Goal: Task Accomplishment & Management: Use online tool/utility

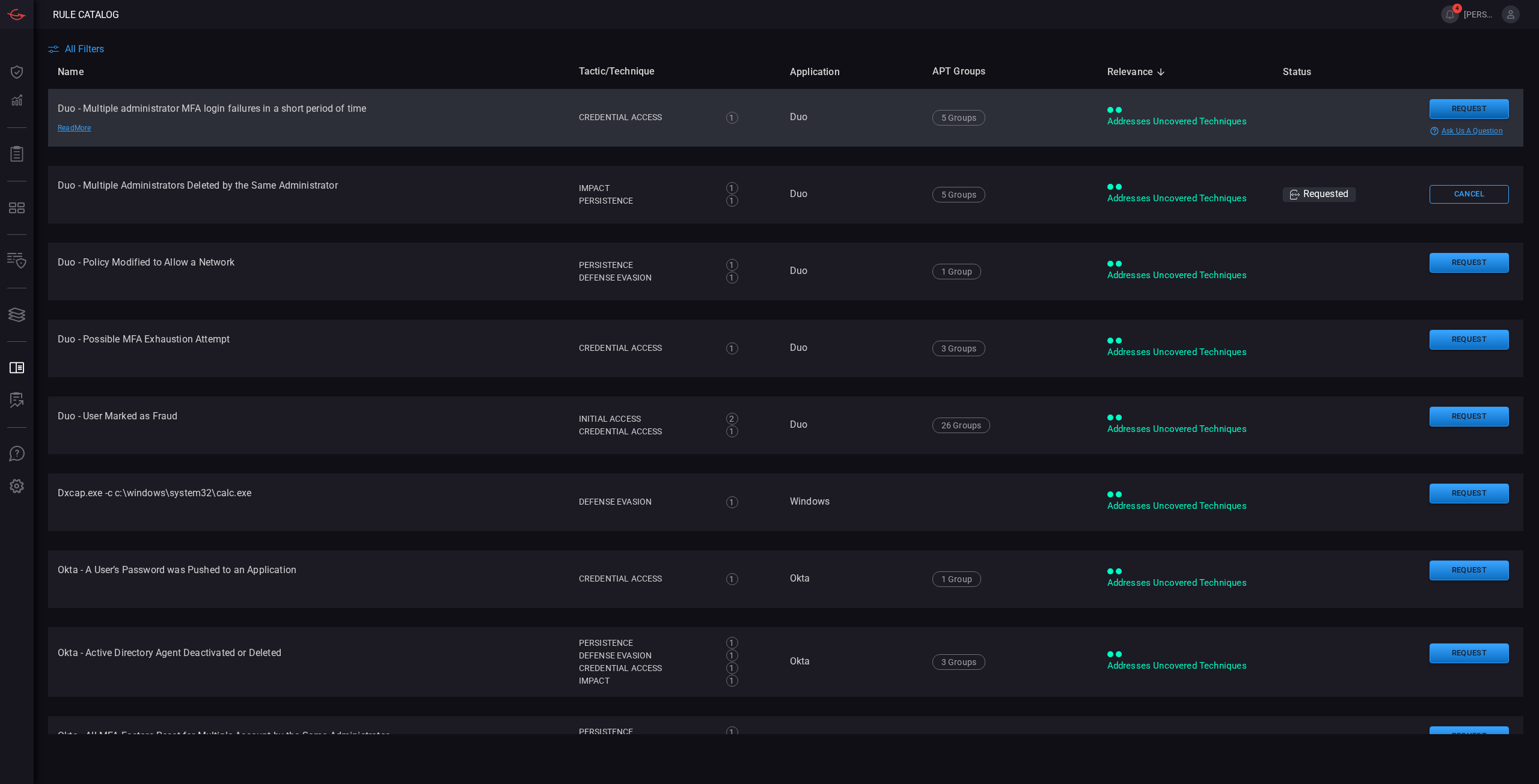
click at [1454, 108] on button "Request" at bounding box center [1469, 108] width 80 height 20
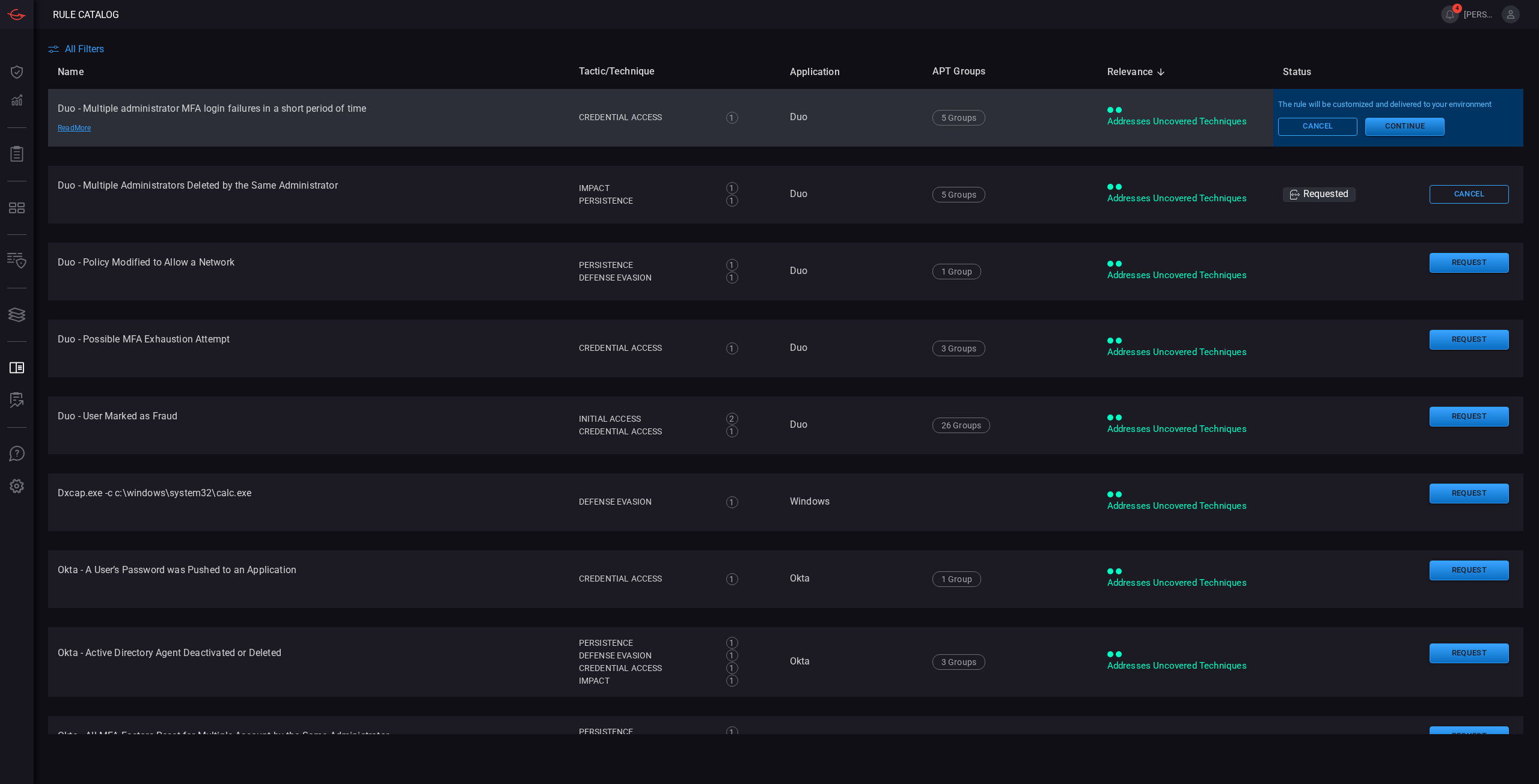
click at [1424, 126] on button "Continue" at bounding box center [1404, 126] width 80 height 18
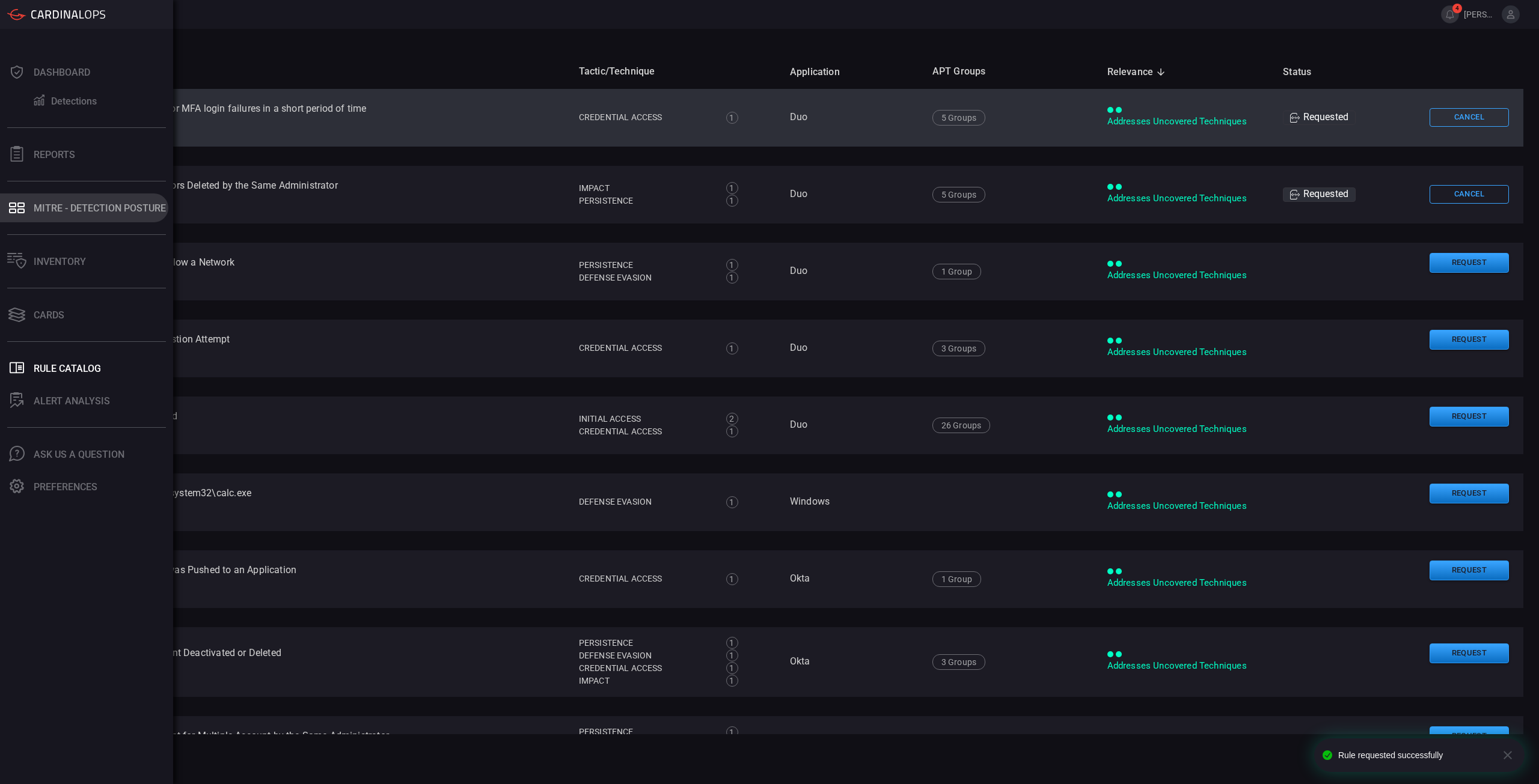
click at [23, 212] on icon at bounding box center [21, 211] width 7 height 4
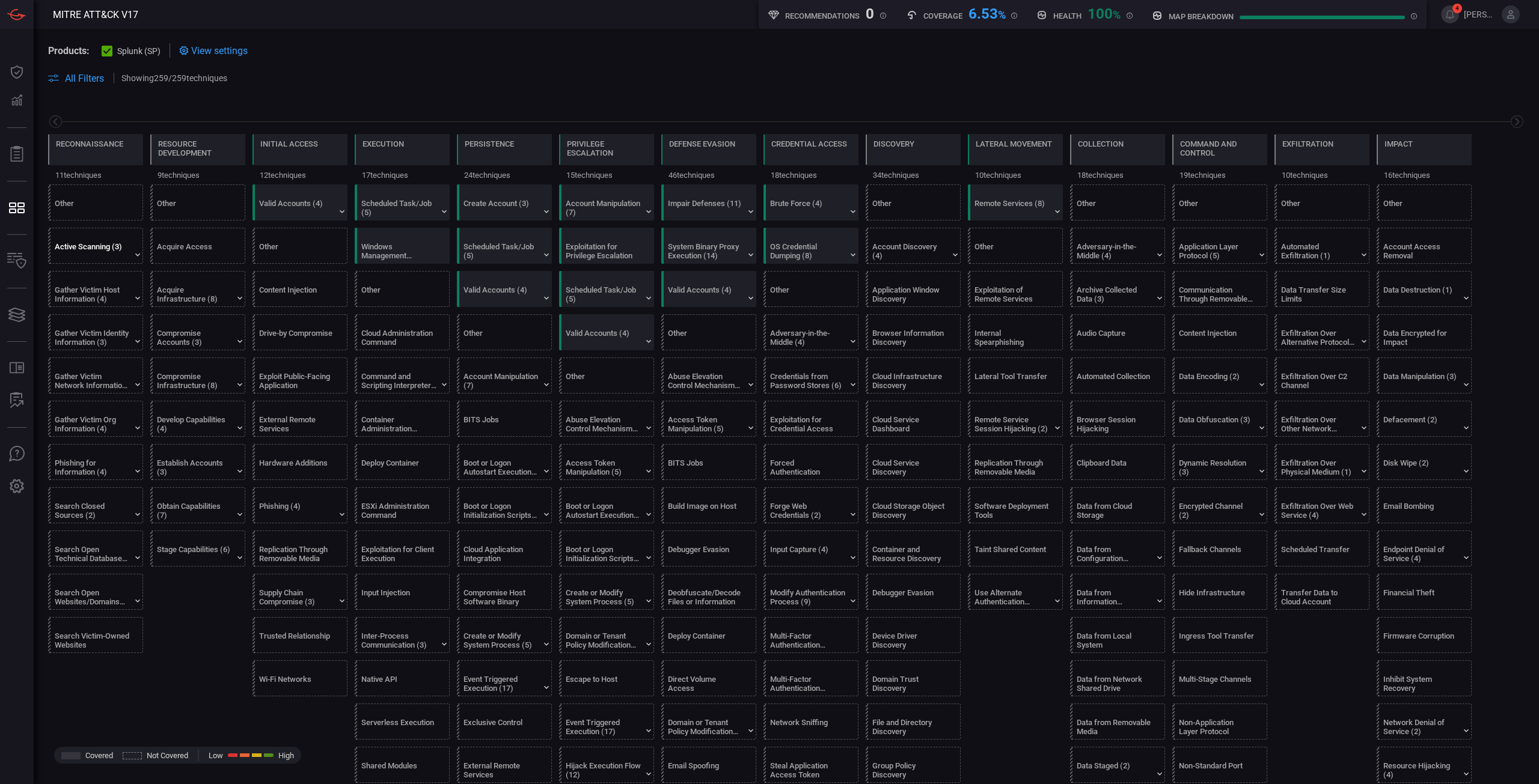
click at [111, 259] on div "Active Scanning (3)" at bounding box center [92, 251] width 75 height 18
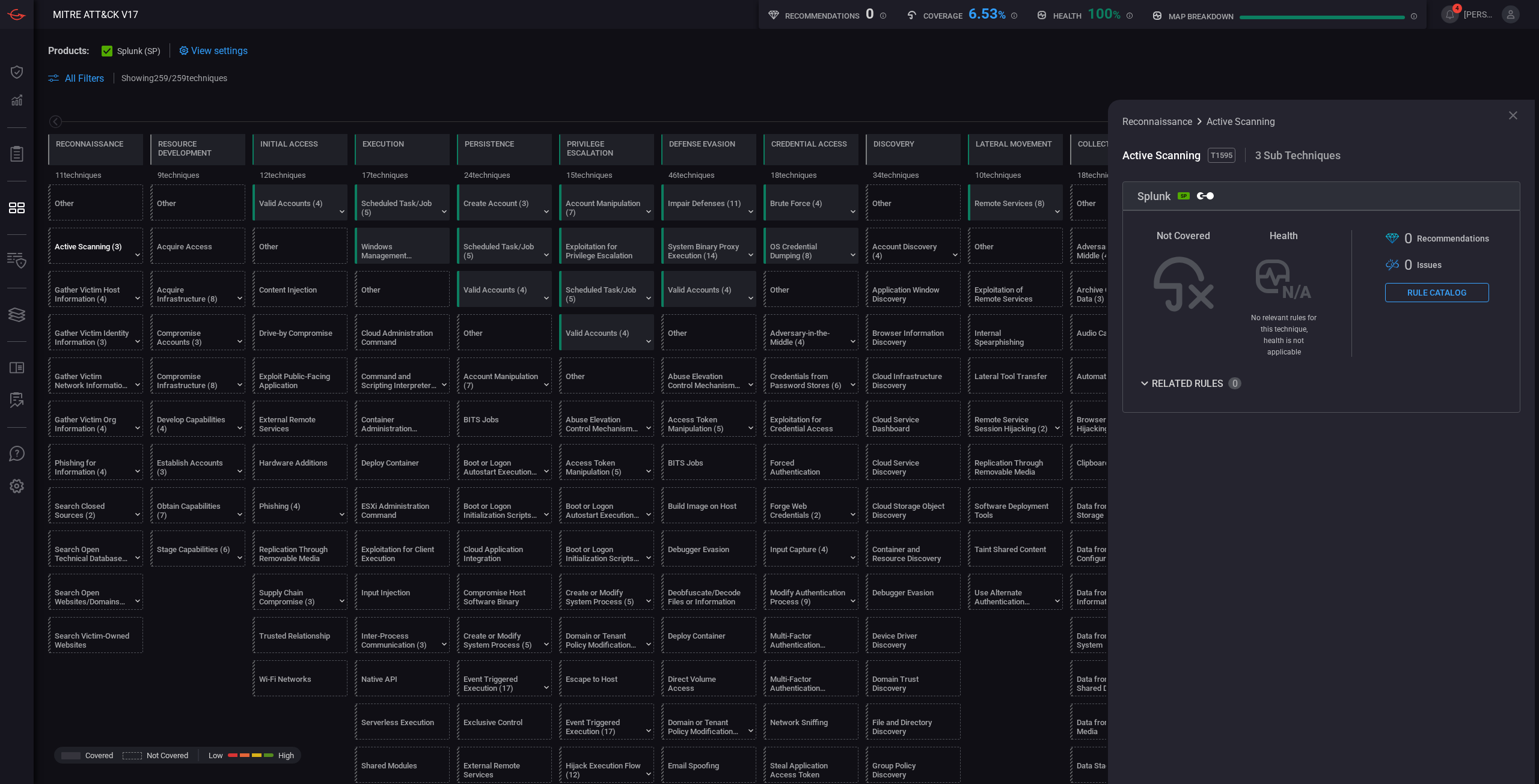
click at [1437, 291] on button "Rule Catalog" at bounding box center [1437, 293] width 104 height 19
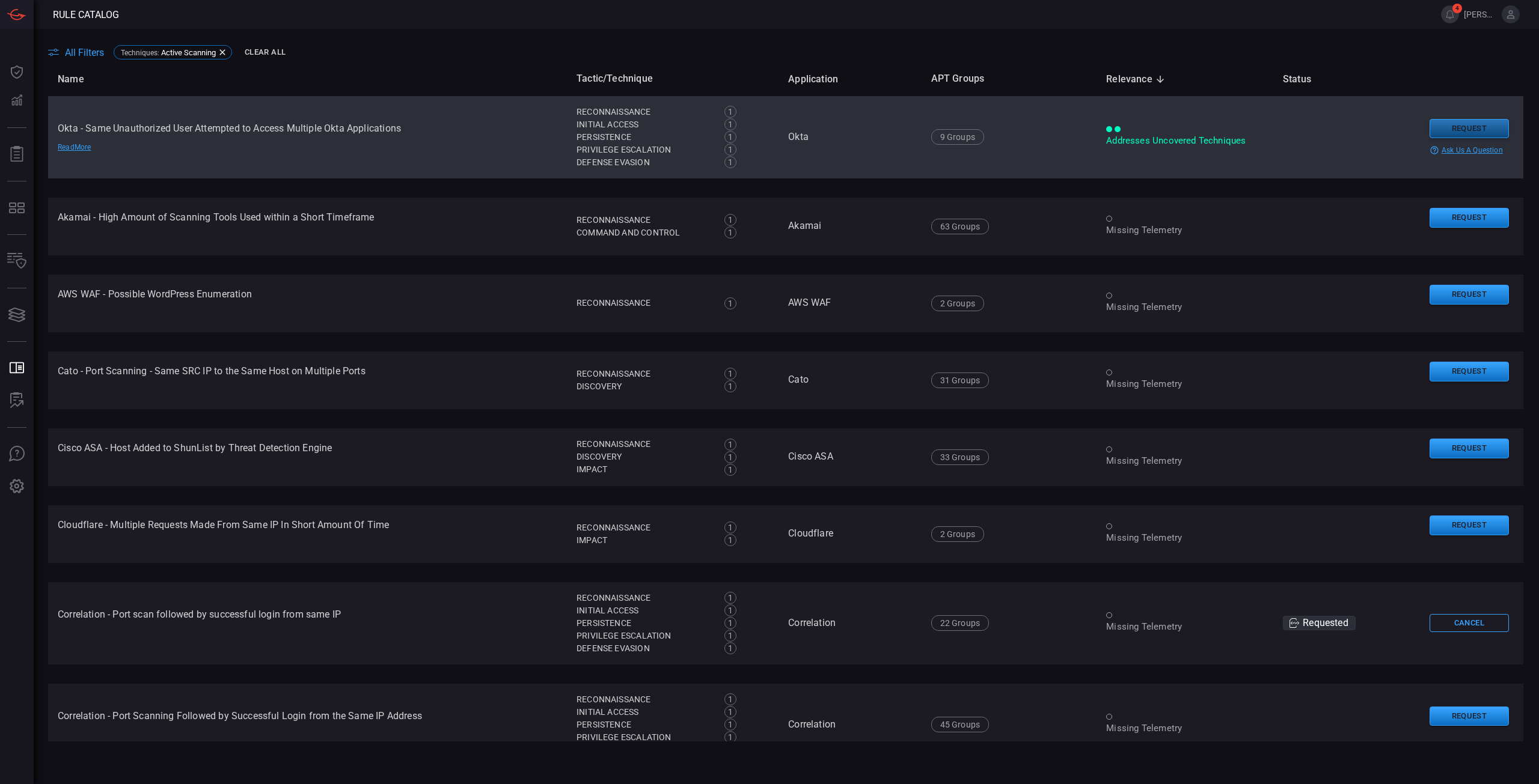
click at [1465, 128] on button "Request" at bounding box center [1469, 129] width 80 height 20
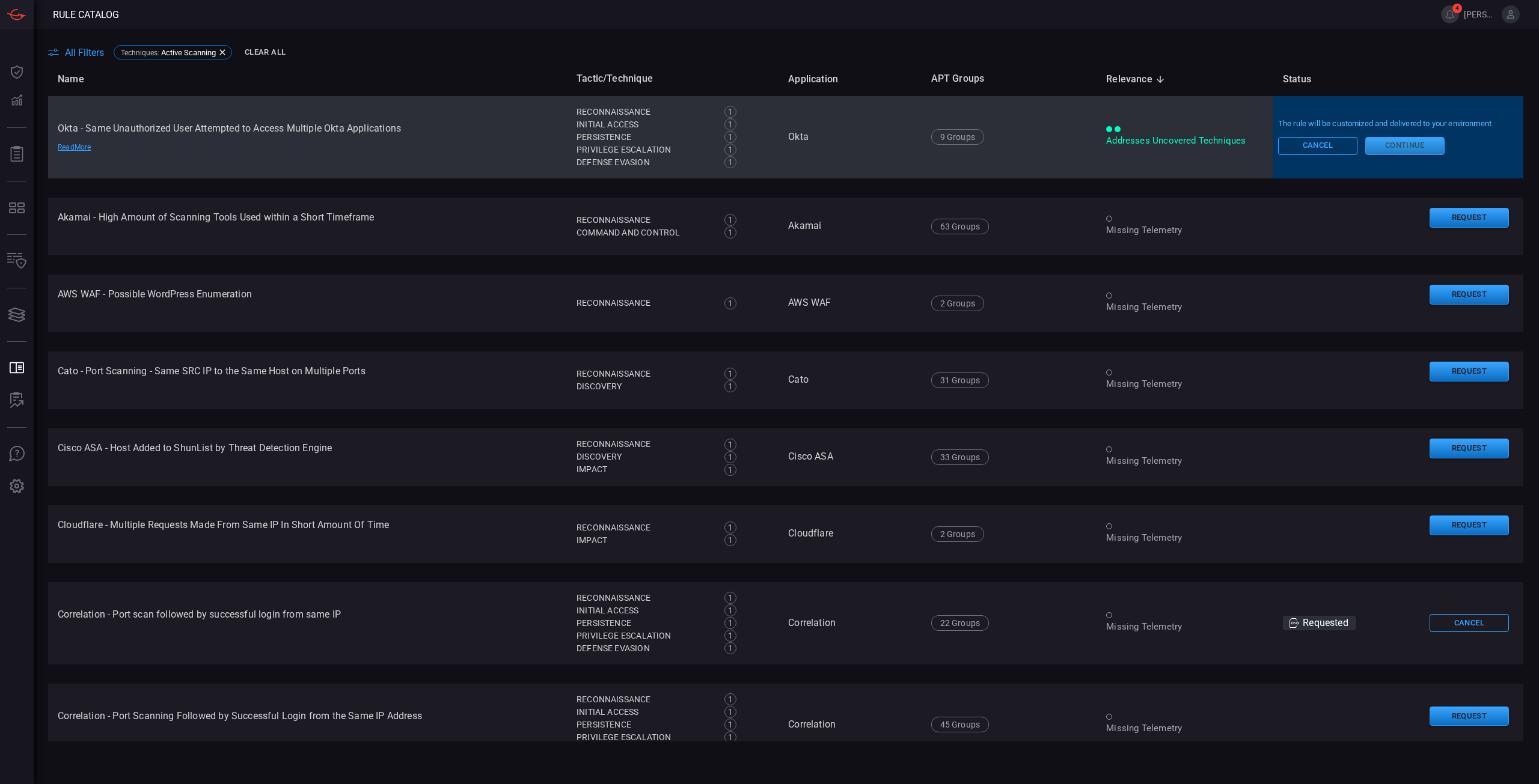
click at [1393, 143] on button "Continue" at bounding box center [1404, 146] width 80 height 18
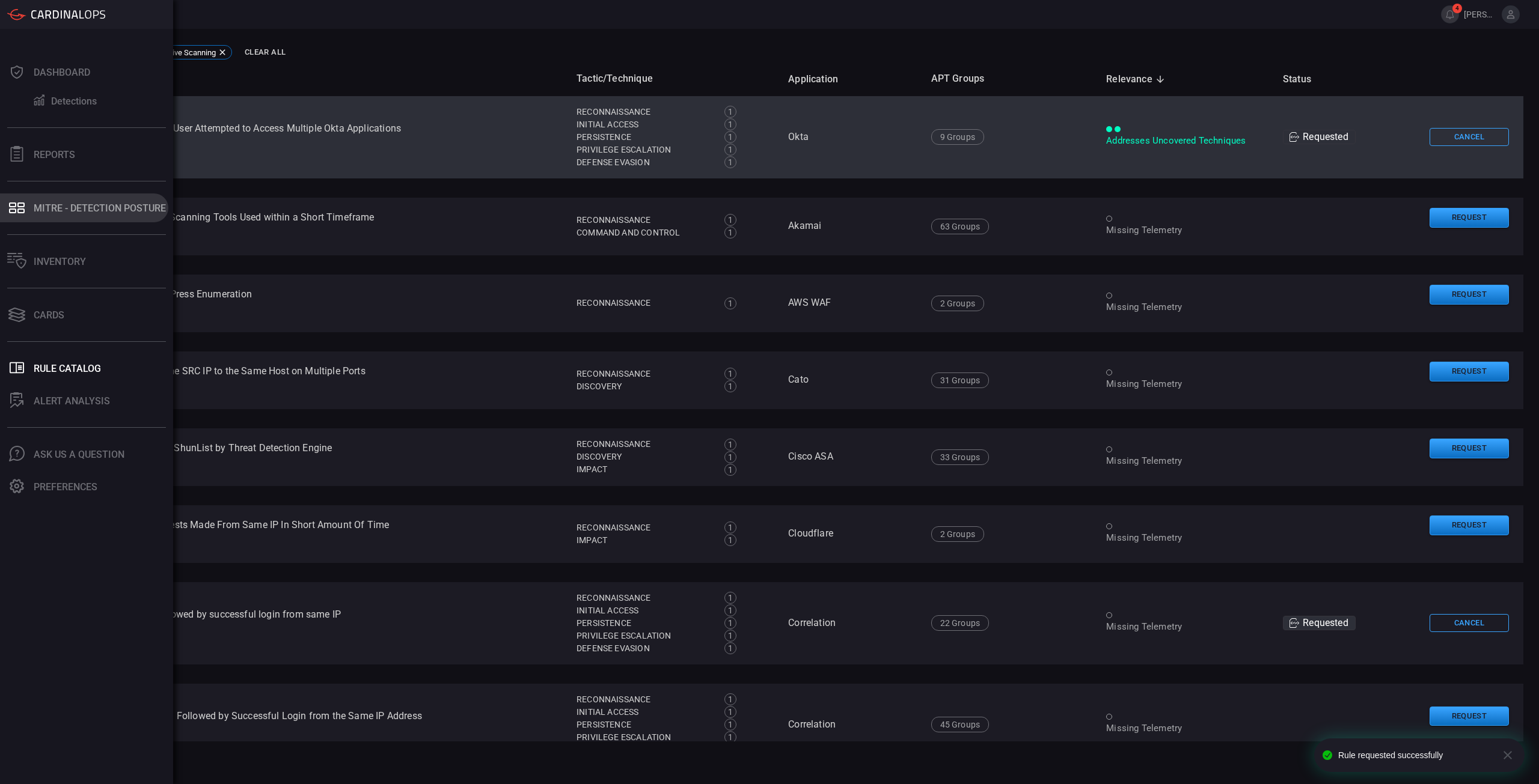
click at [39, 201] on button "MITRE - Detection Posture" at bounding box center [84, 207] width 168 height 29
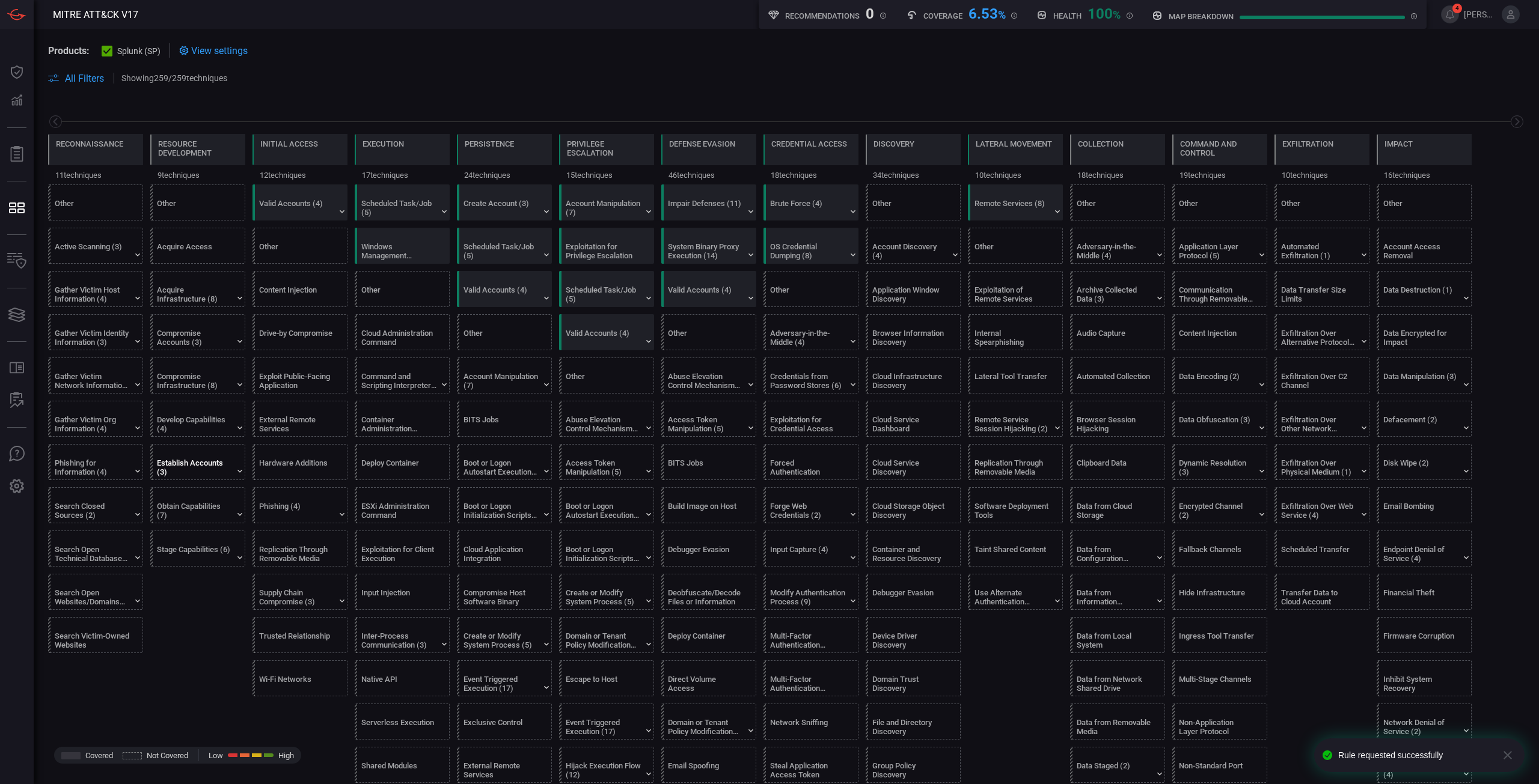
click at [199, 471] on div "Establish Accounts (3)" at bounding box center [194, 467] width 75 height 18
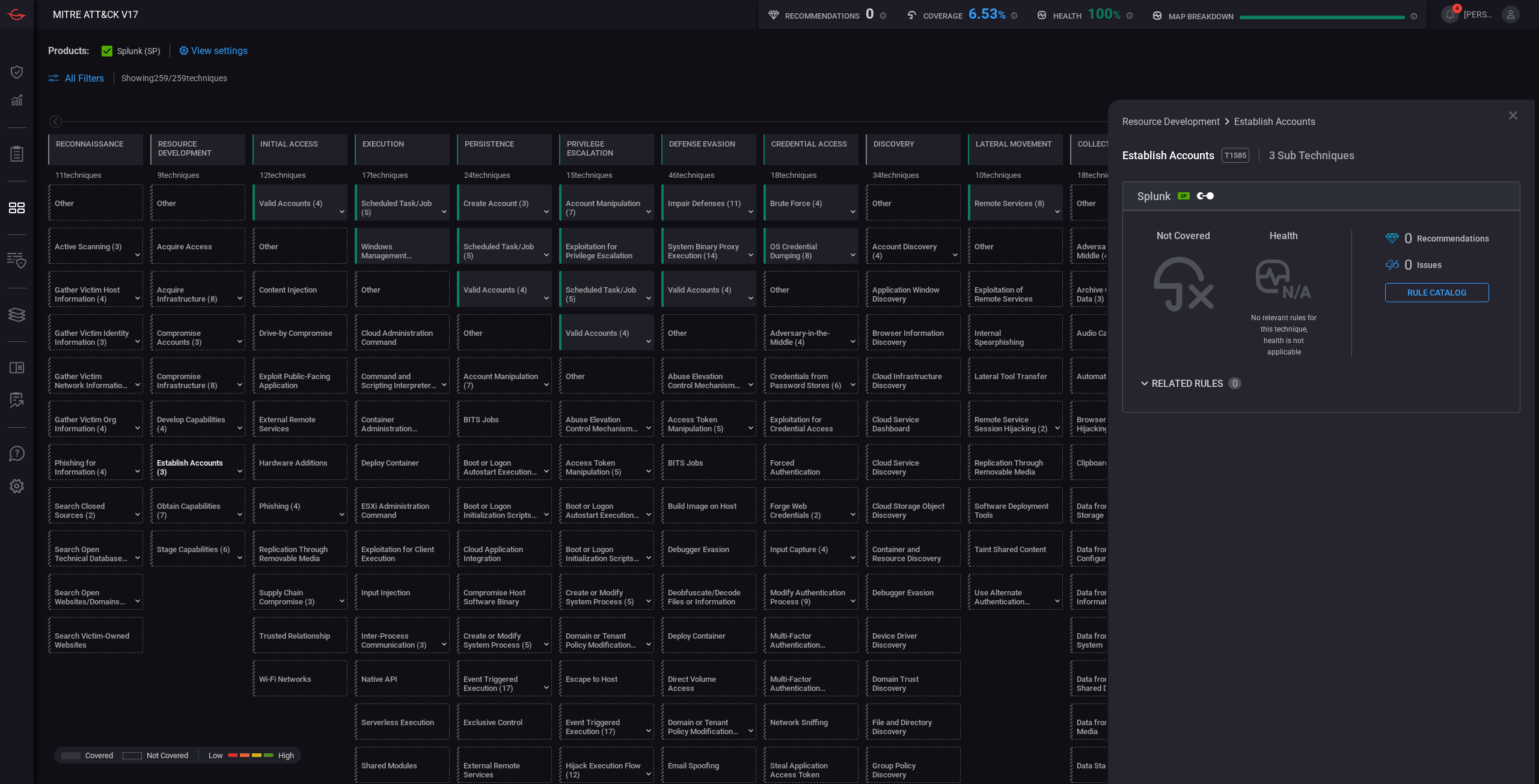
click at [1422, 294] on button "Rule Catalog" at bounding box center [1437, 293] width 104 height 19
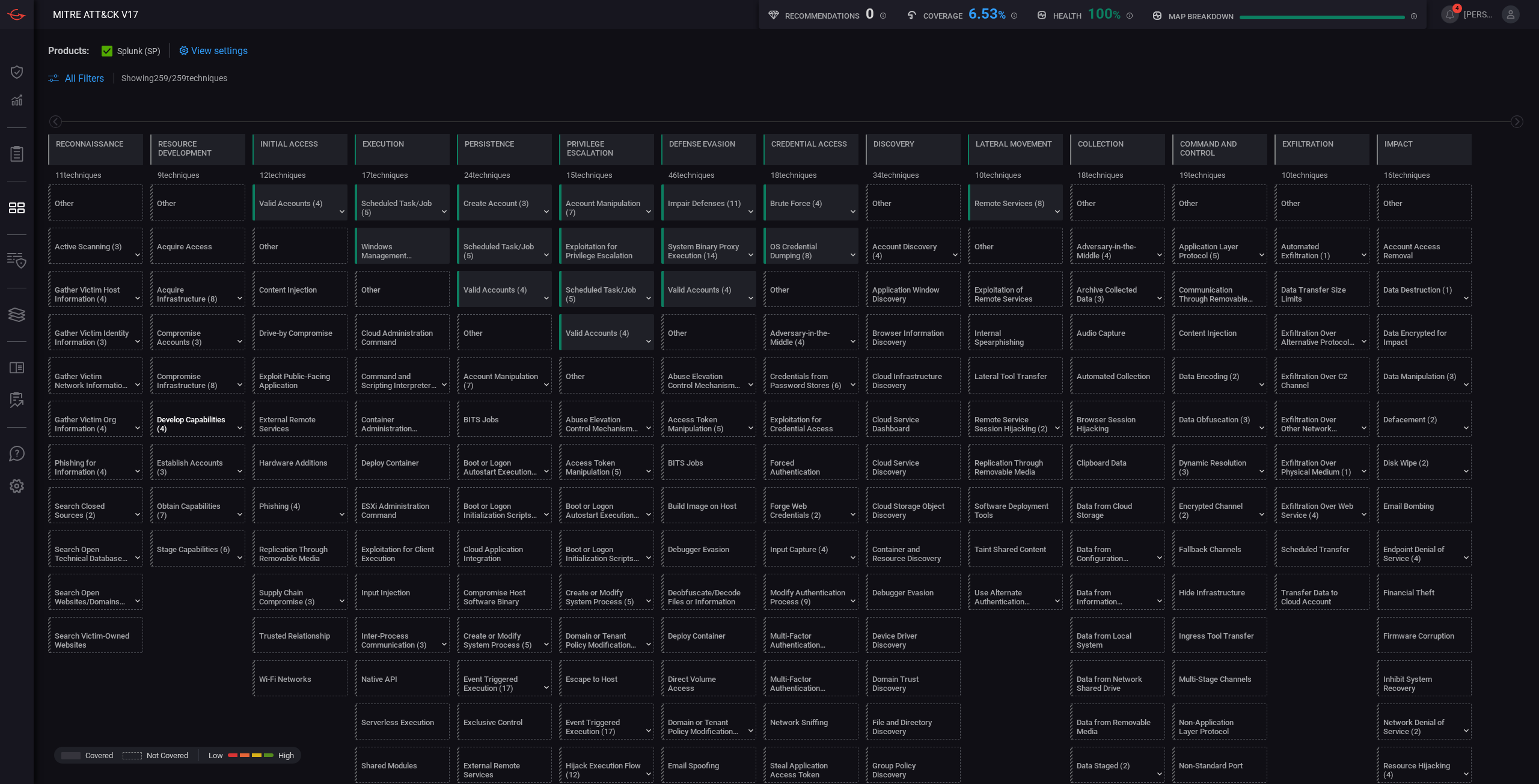
click at [217, 425] on div "Develop Capabilities (4)" at bounding box center [194, 424] width 75 height 18
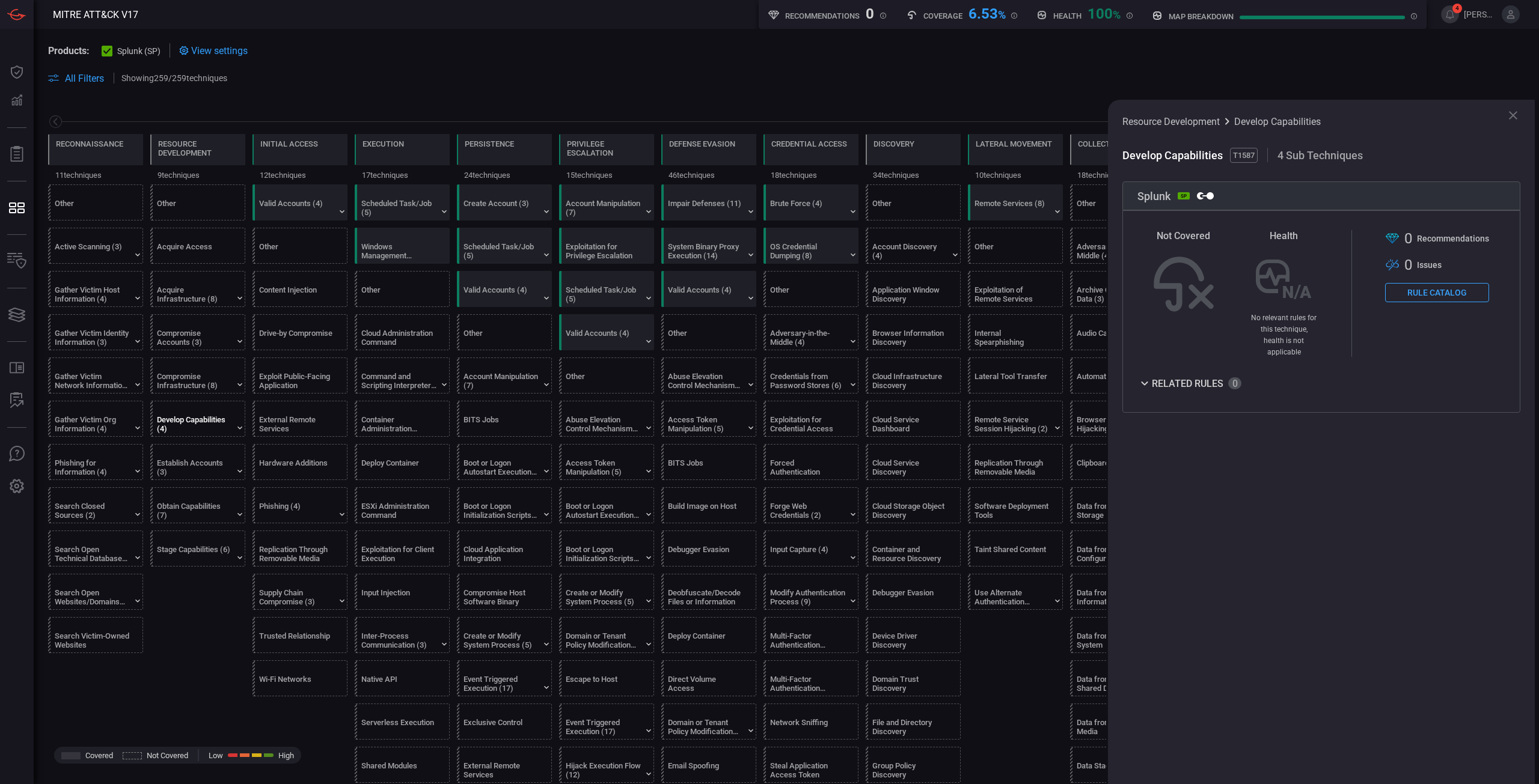
click at [1433, 300] on button "Rule Catalog" at bounding box center [1437, 293] width 104 height 19
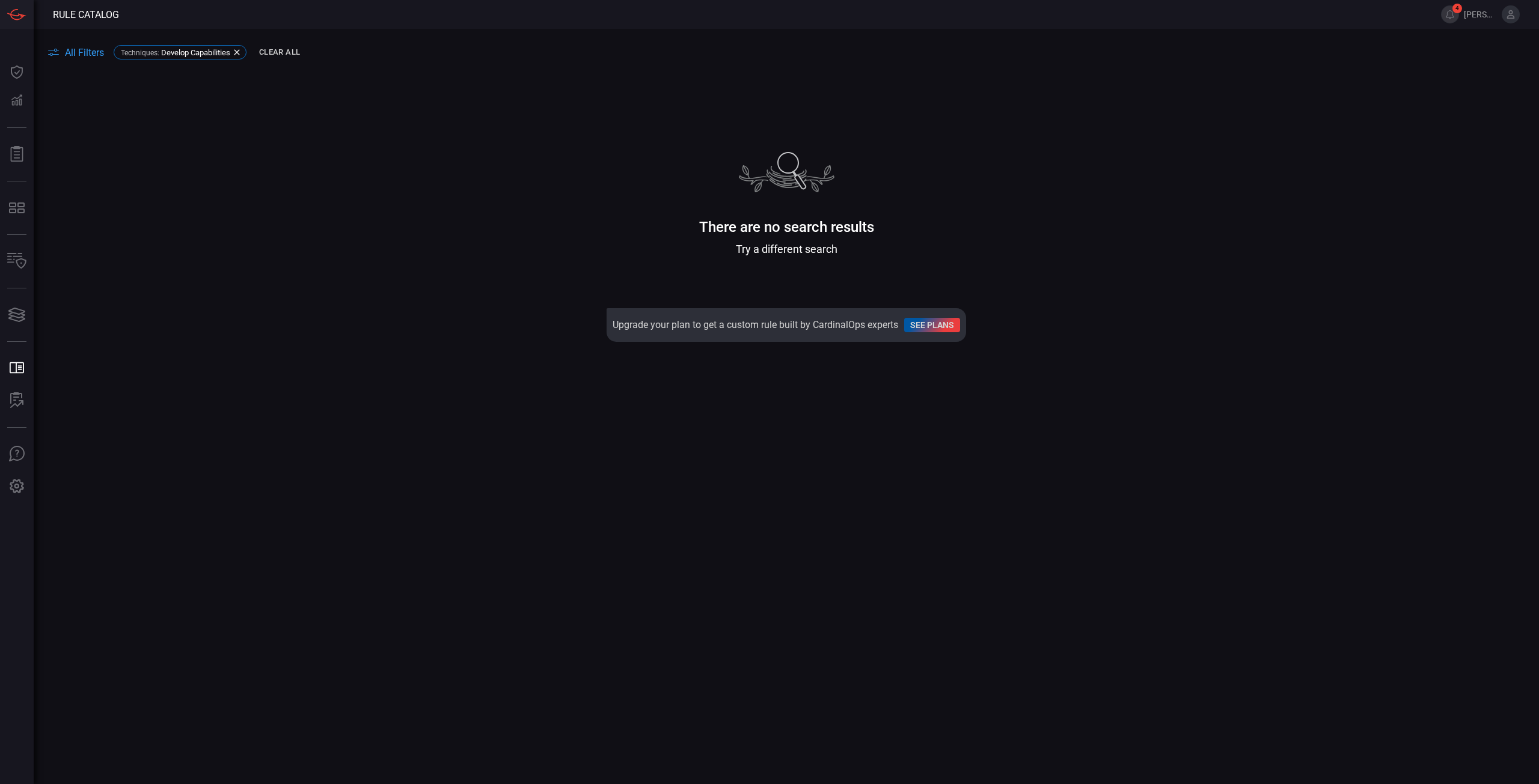
drag, startPoint x: 1083, startPoint y: 304, endPoint x: 1083, endPoint y: 297, distance: 7.0
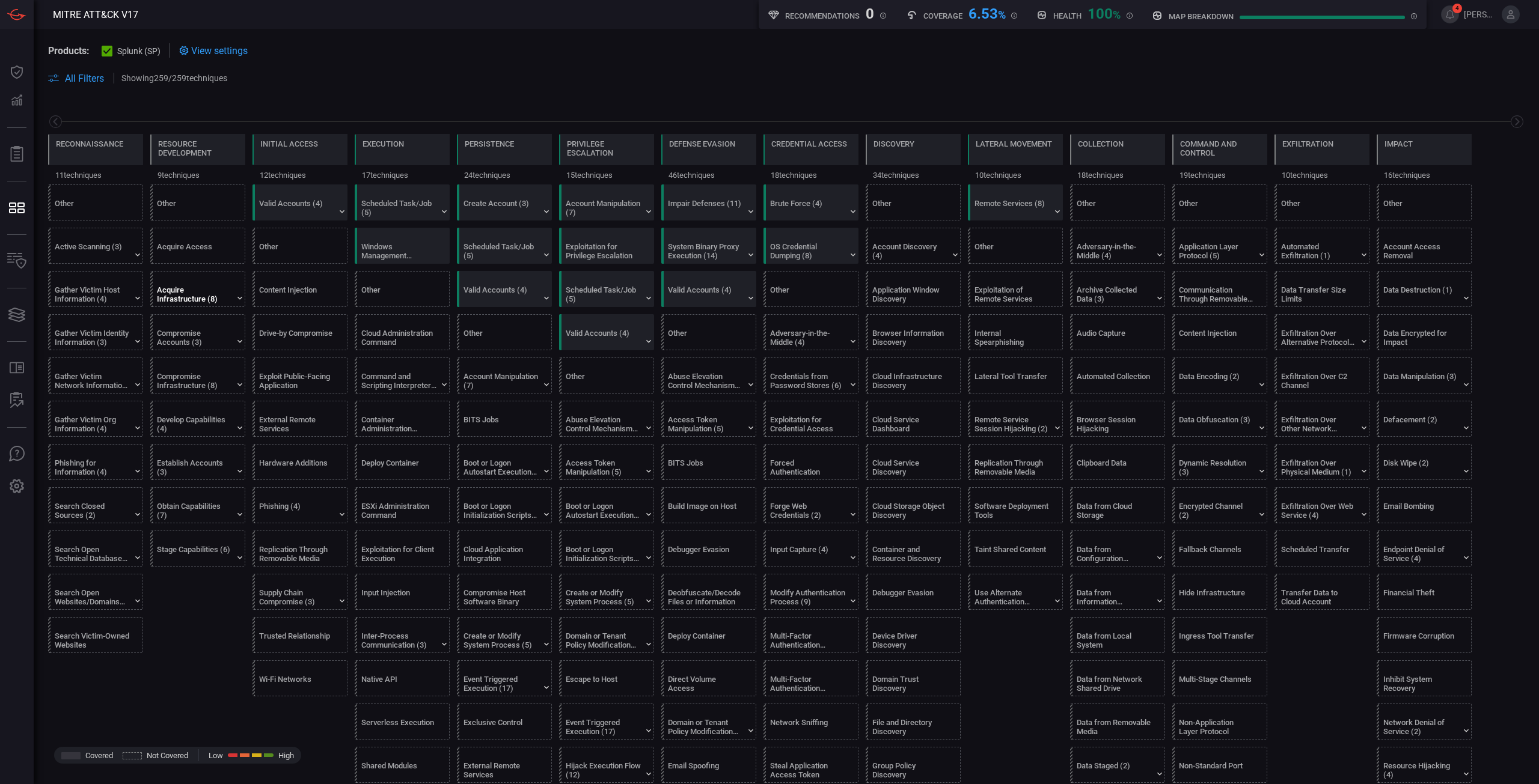
click at [213, 301] on div "Acquire Infrastructure (8)" at bounding box center [194, 294] width 75 height 18
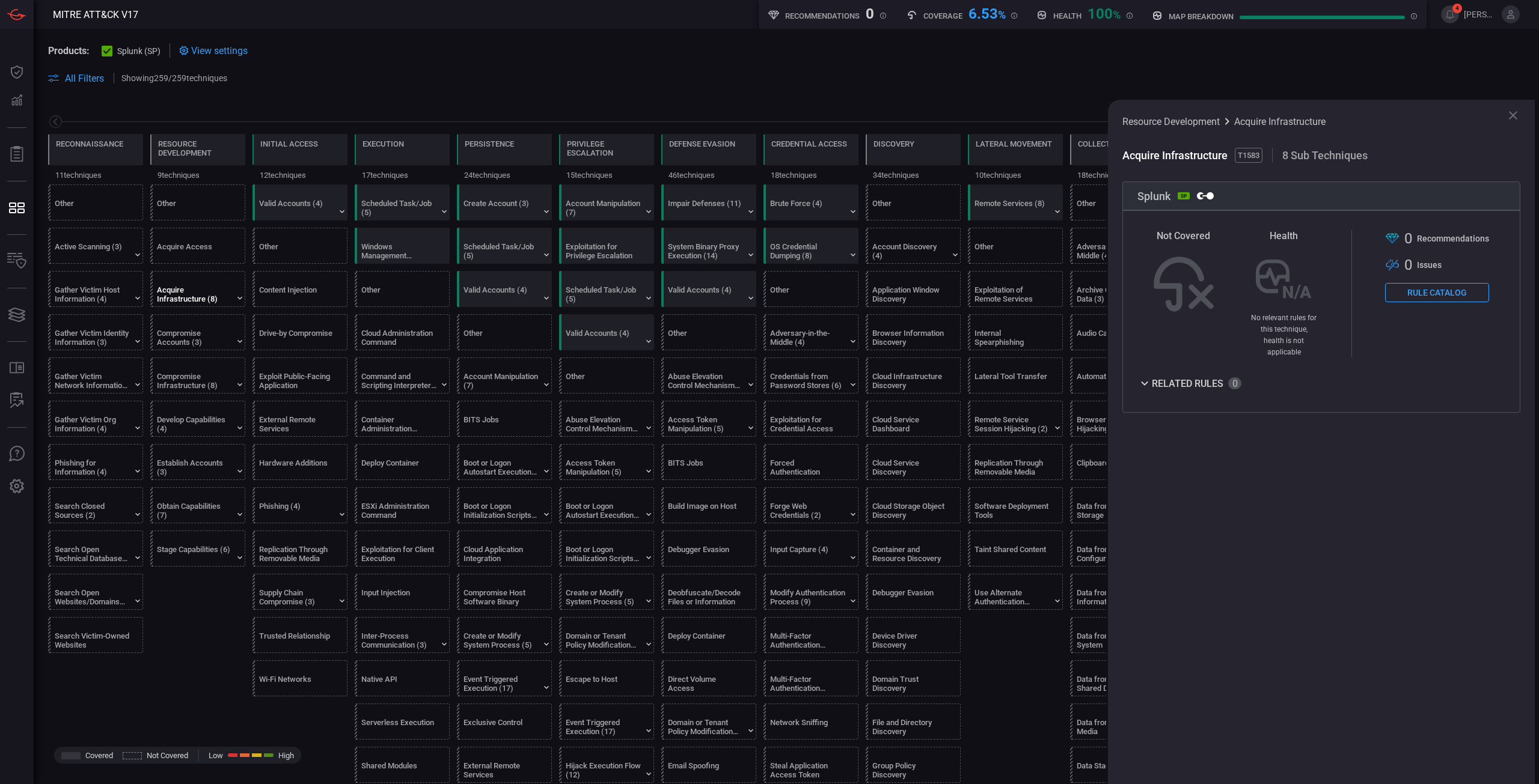
click at [1425, 307] on div ".st0{fill-rule:evenodd;clip-rule:evenodd;fill:url(#suggest_mitre);} 0 Recommend…" at bounding box center [1437, 294] width 104 height 127
click at [1436, 299] on button "Rule Catalog" at bounding box center [1437, 293] width 104 height 19
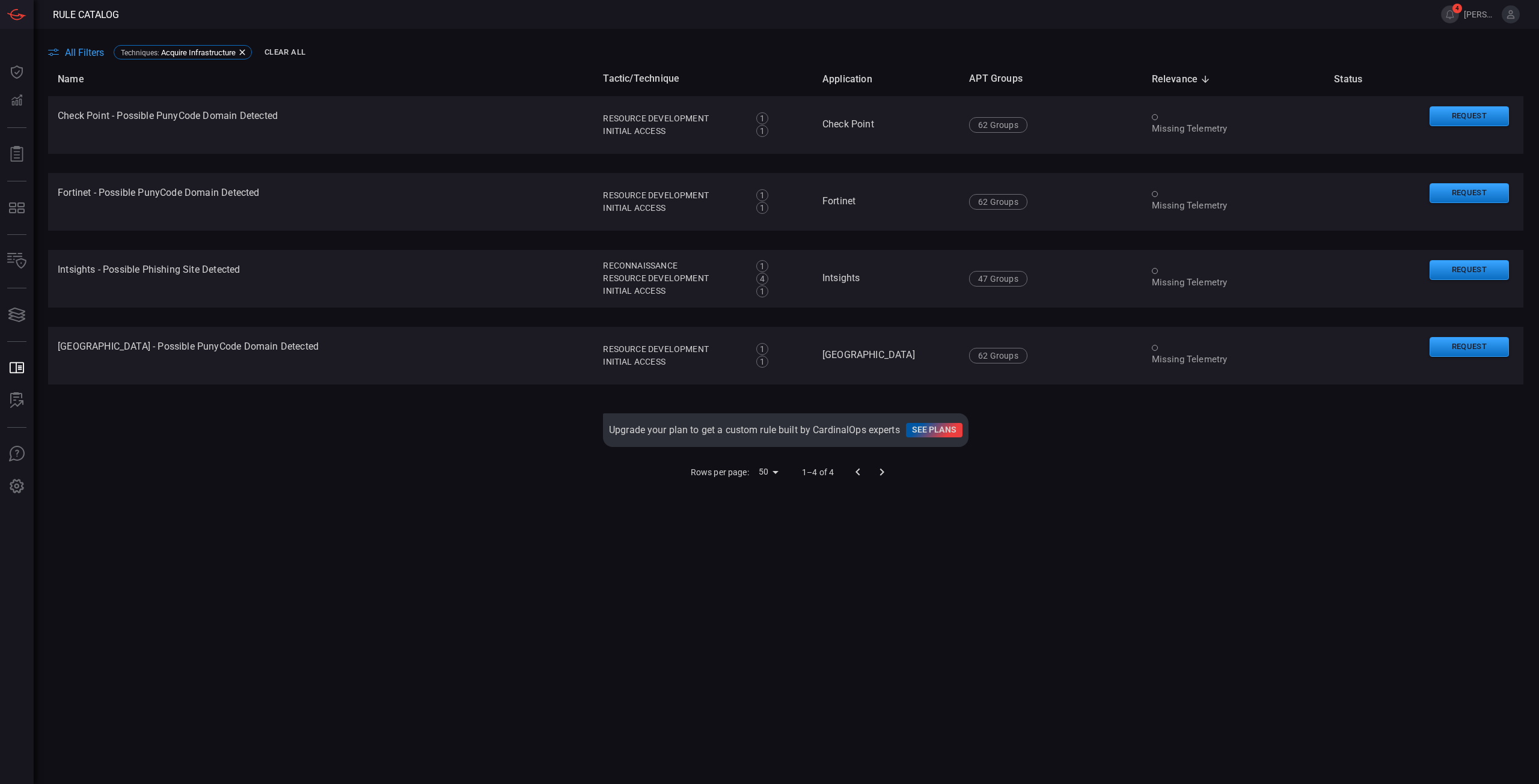
click at [409, 527] on div "Name Tactic/Technique Application APT Groups Relevance sorted descending Status…" at bounding box center [786, 401] width 1475 height 679
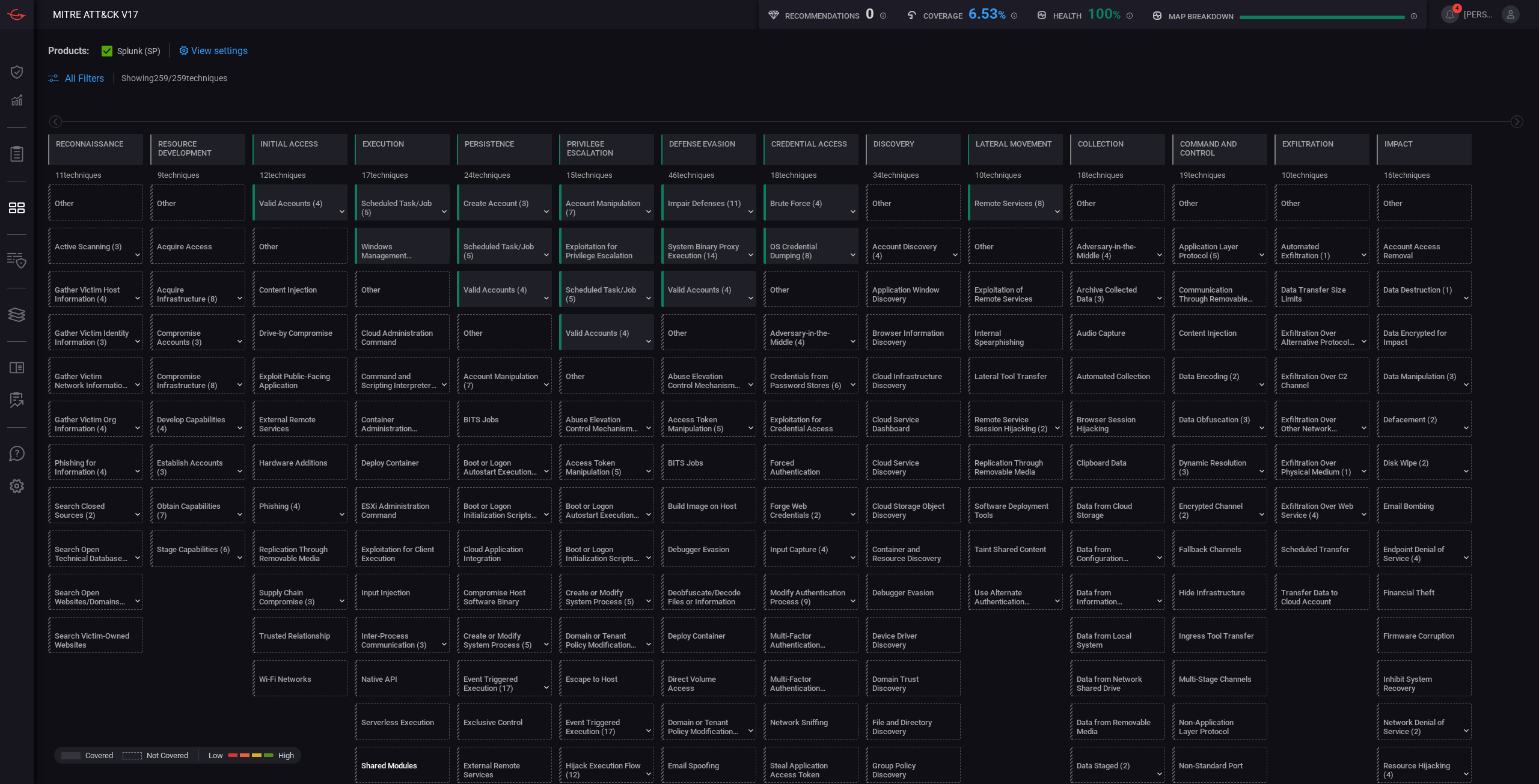
scroll to position [181, 0]
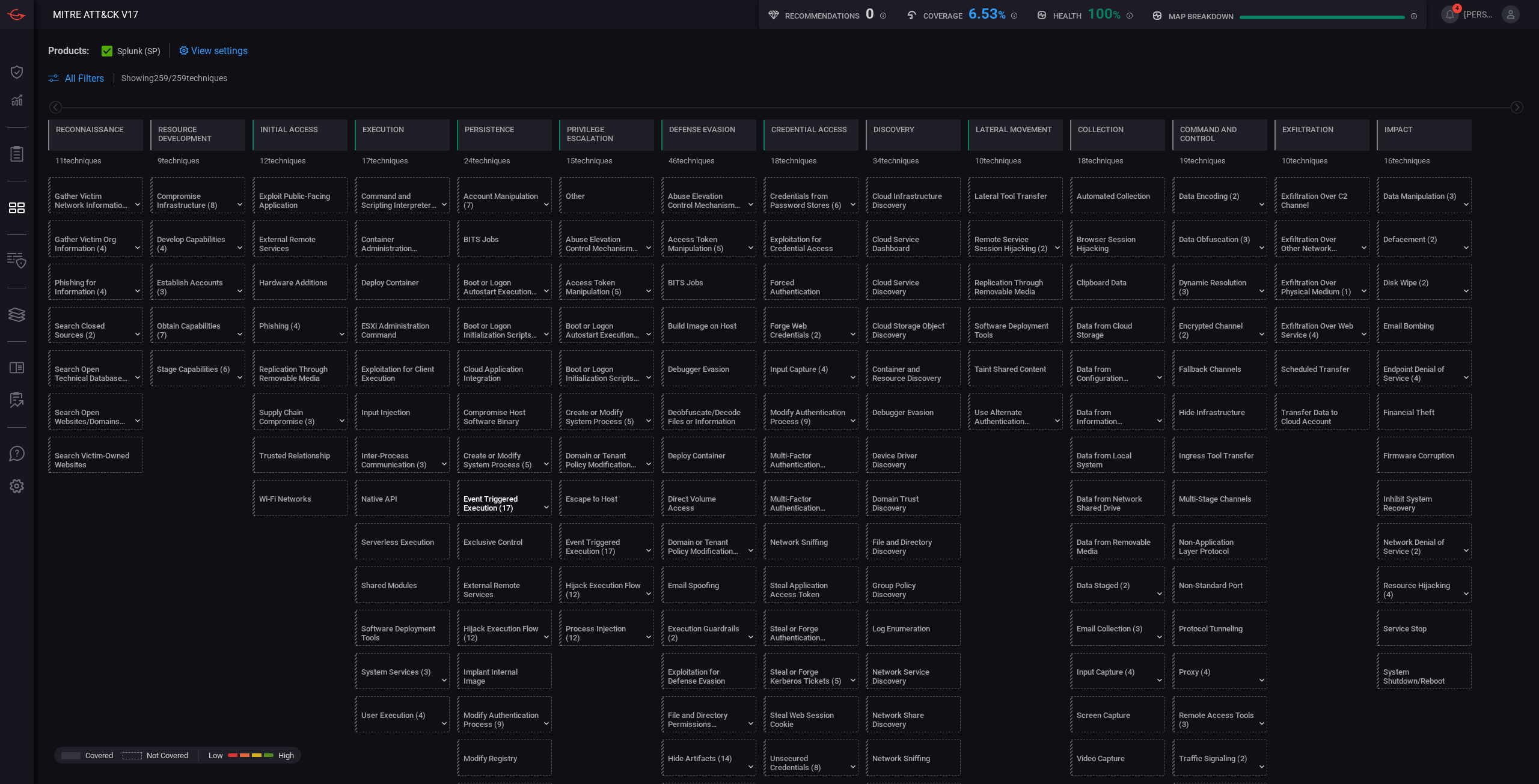
click at [494, 513] on div "Event Triggered Execution (17)" at bounding box center [508, 498] width 95 height 35
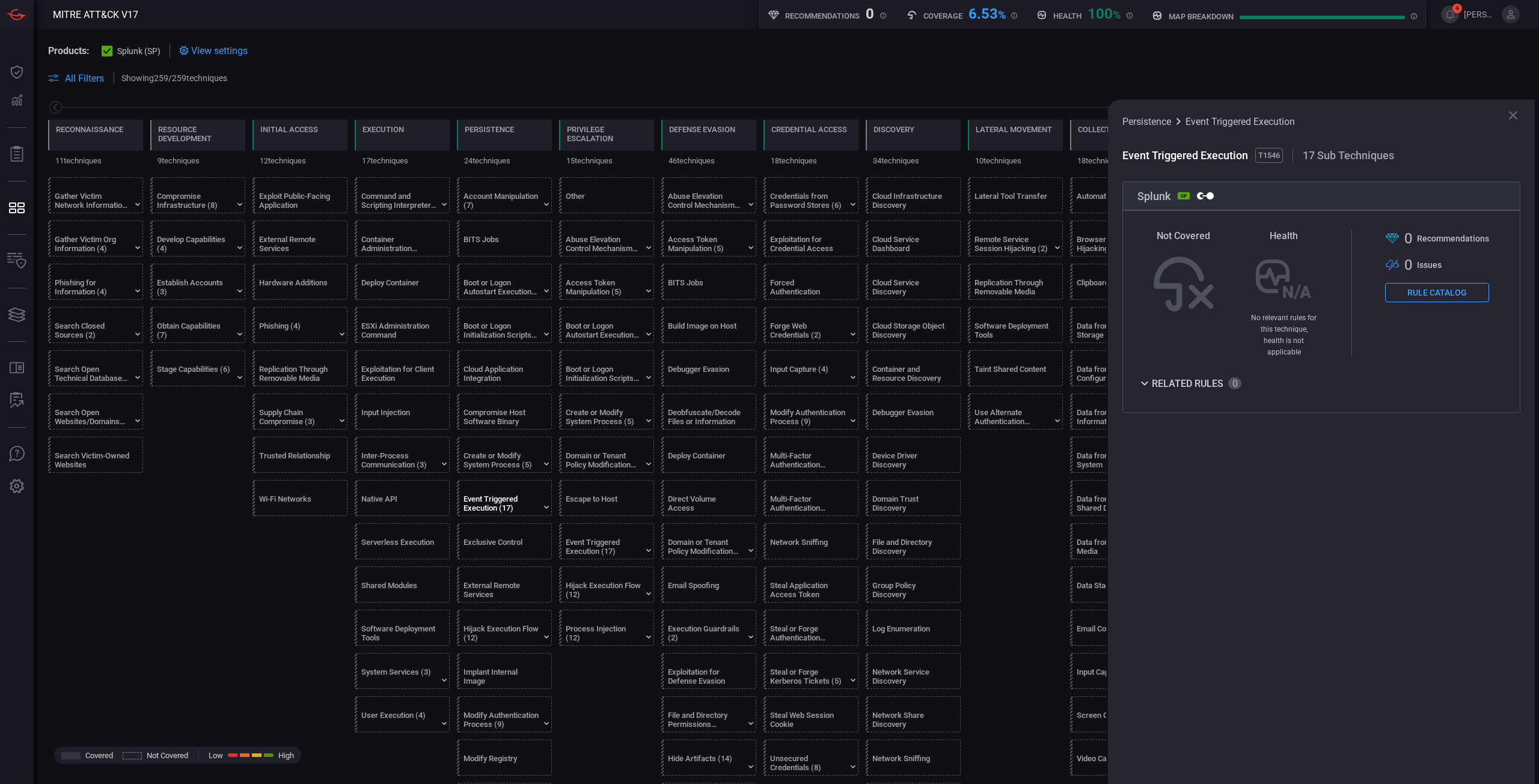
click at [1445, 291] on button "Rule Catalog" at bounding box center [1437, 293] width 104 height 19
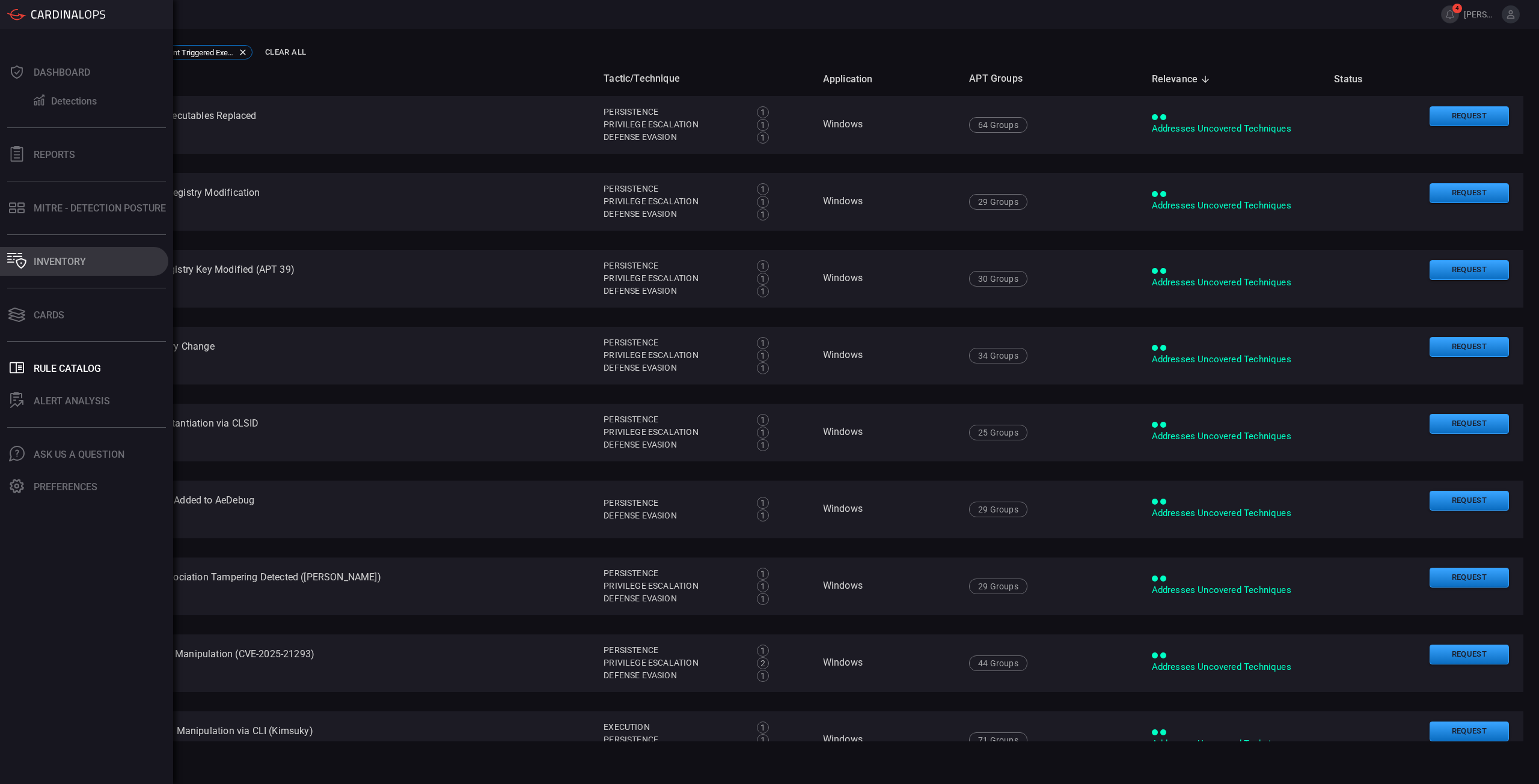
click at [83, 257] on div "Inventory" at bounding box center [59, 261] width 52 height 11
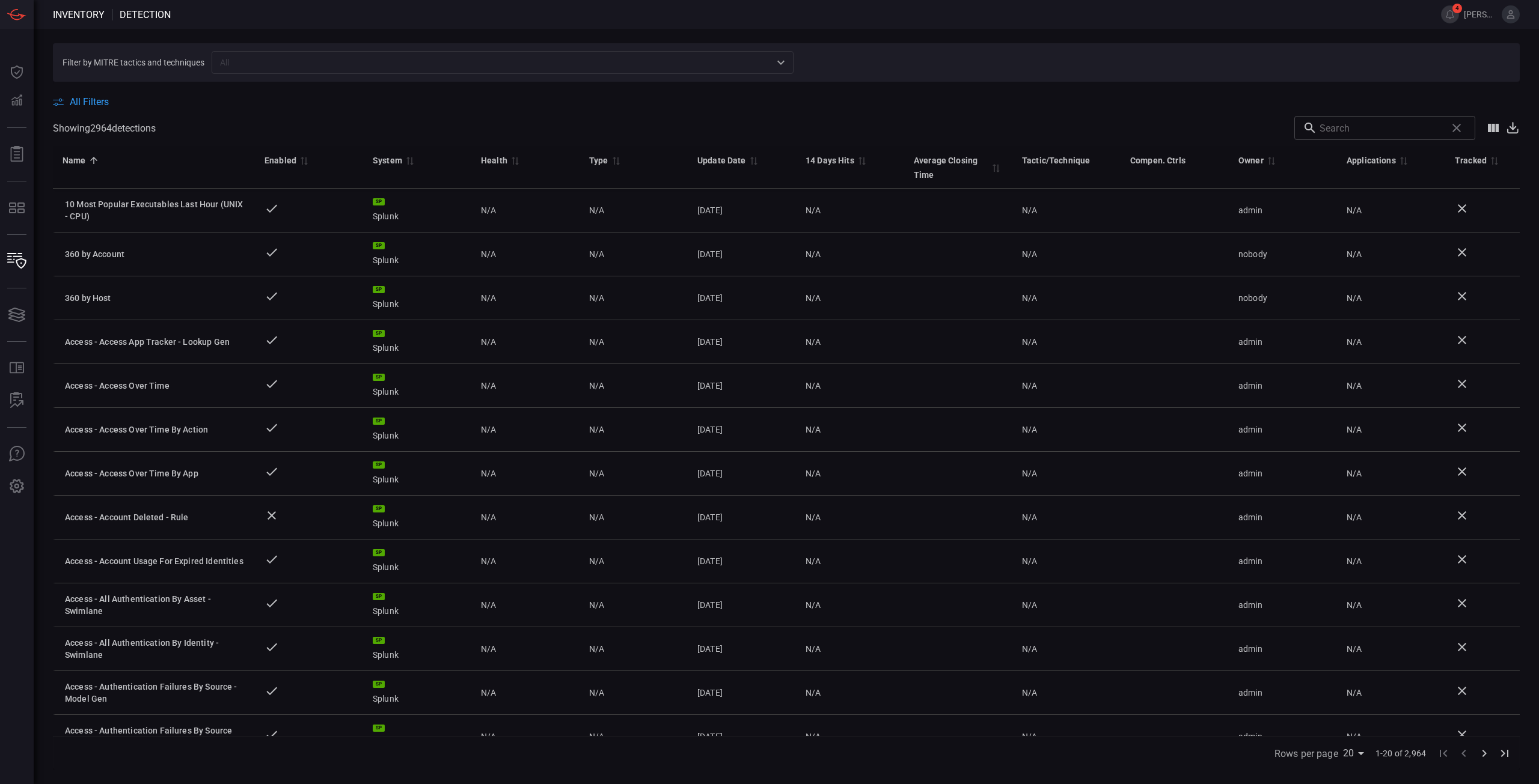
click at [232, 64] on input "text" at bounding box center [492, 62] width 555 height 15
click at [96, 105] on span "All Filters" at bounding box center [89, 101] width 39 height 11
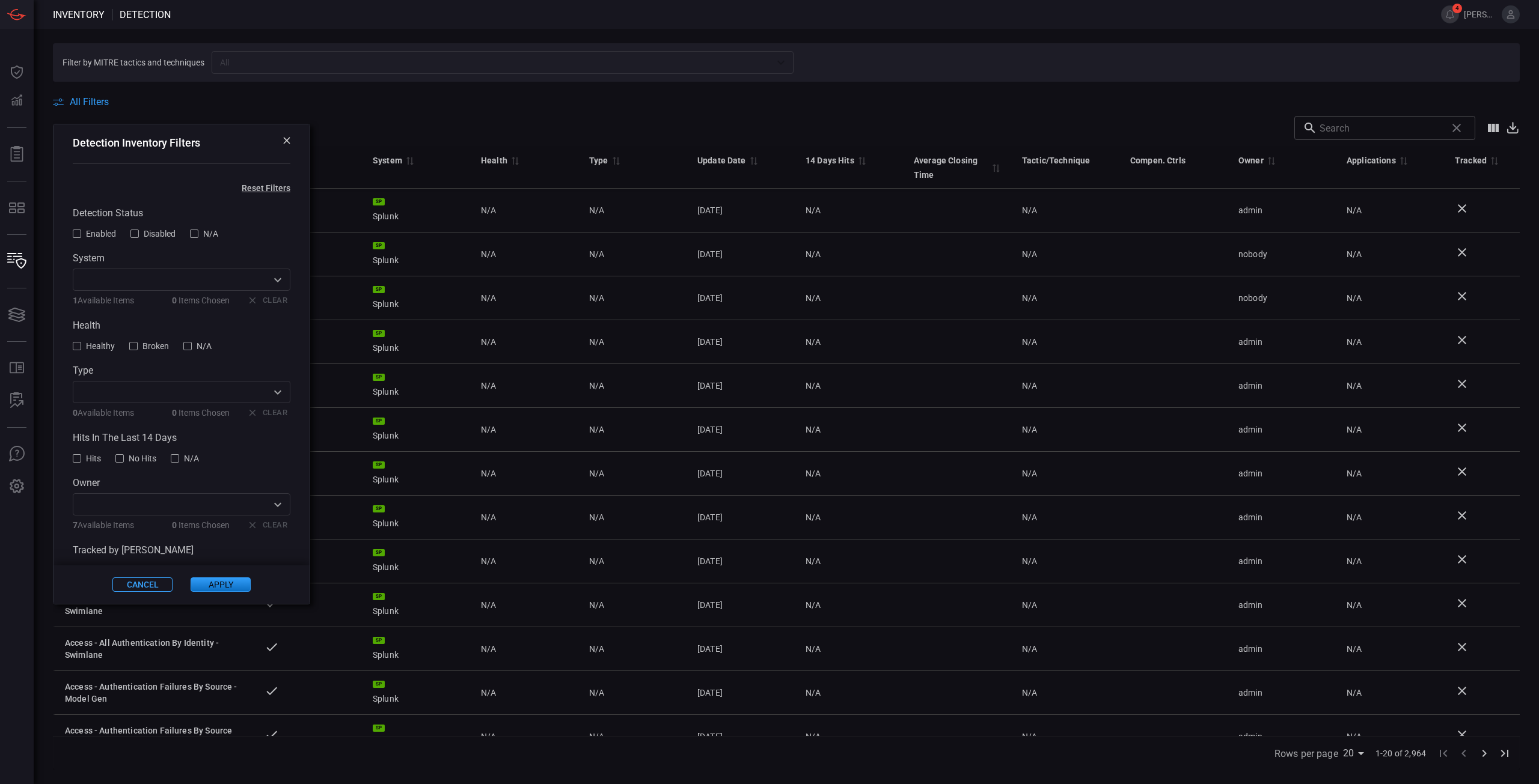
scroll to position [34, 0]
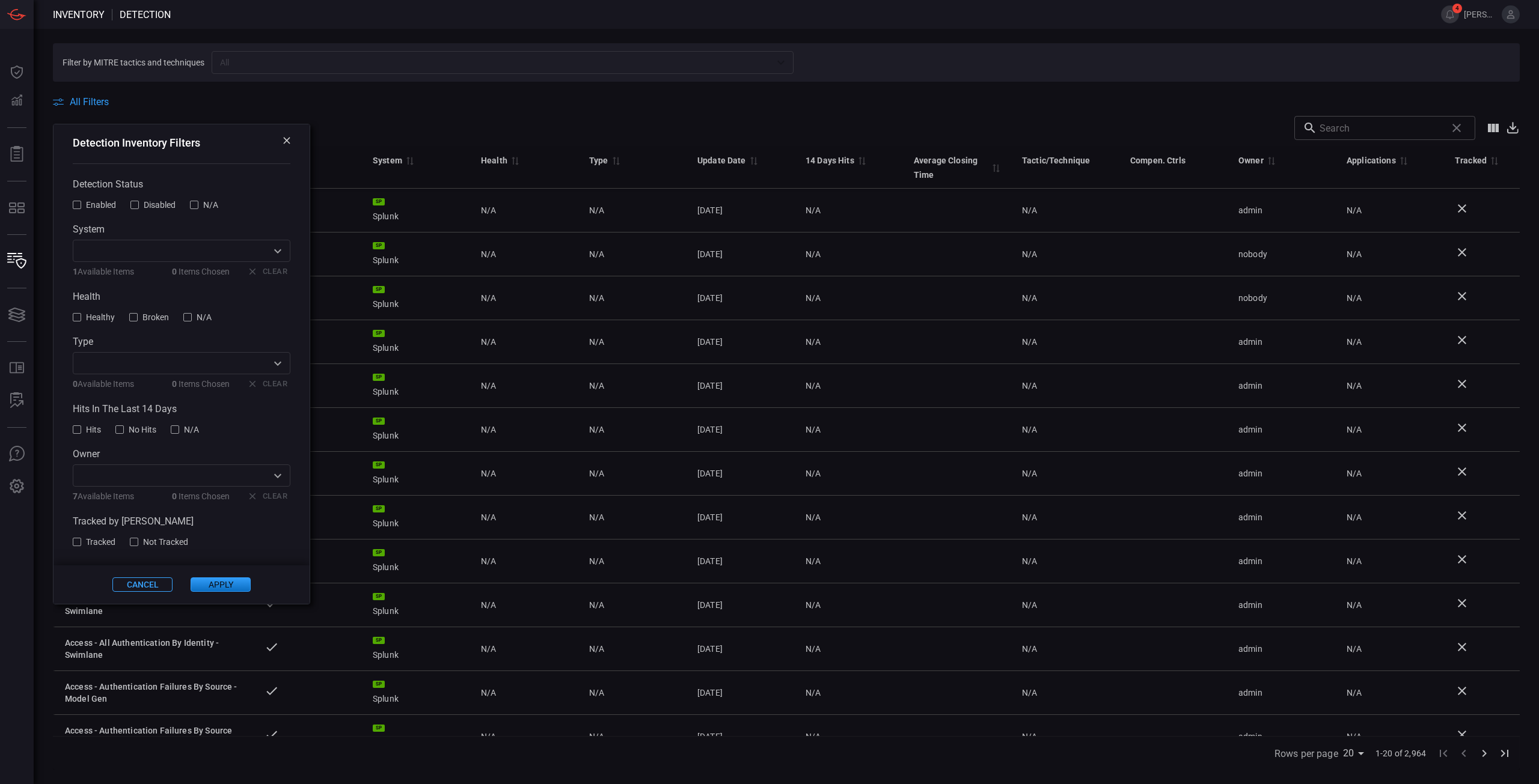
click at [442, 121] on span at bounding box center [720, 128] width 1130 height 24
click at [437, 93] on span at bounding box center [786, 88] width 1467 height 14
click at [283, 144] on icon at bounding box center [287, 140] width 7 height 7
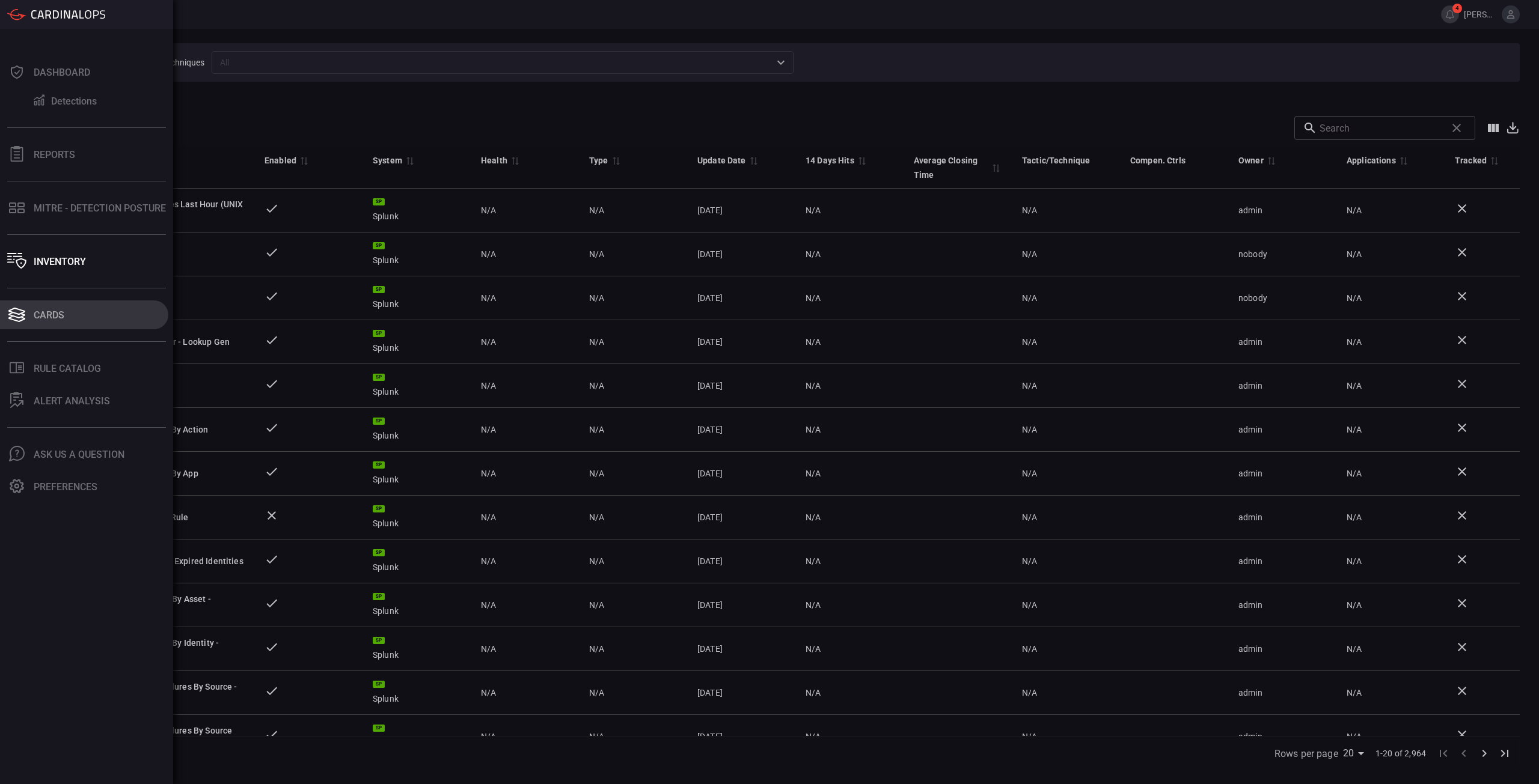
click at [36, 325] on button "Cards" at bounding box center [84, 314] width 168 height 29
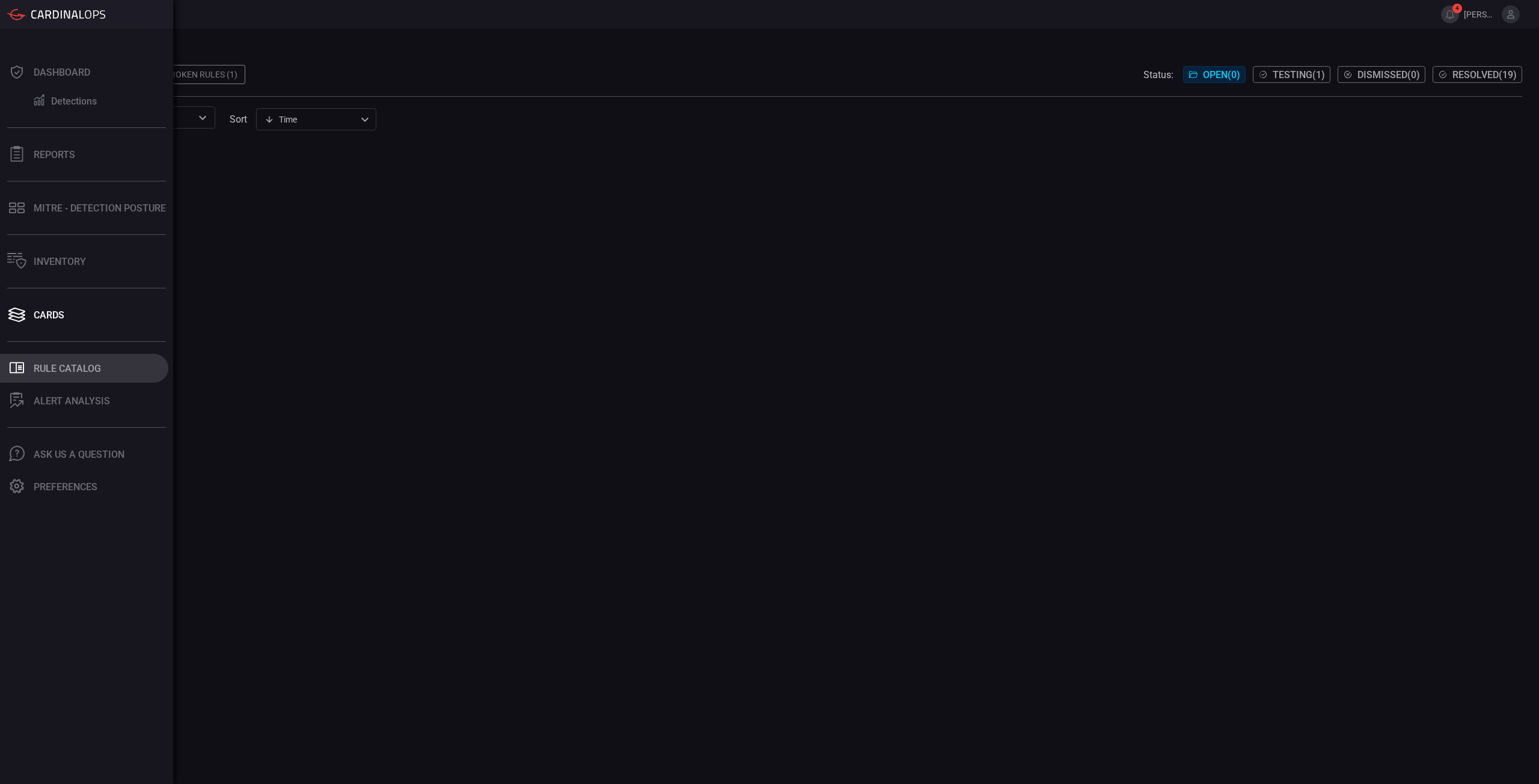
click at [78, 366] on div "Rule Catalog" at bounding box center [67, 368] width 68 height 11
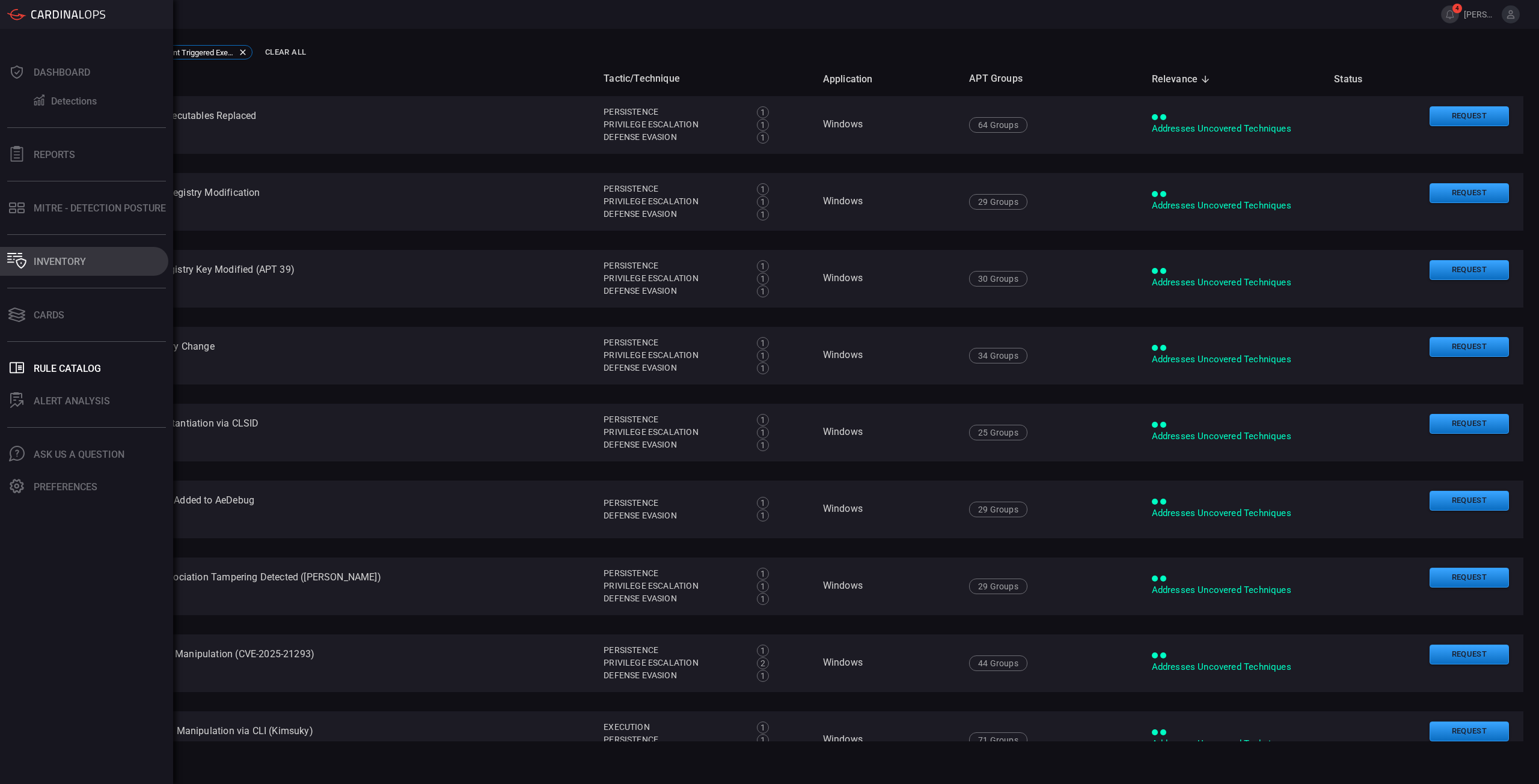
click at [30, 259] on button "Inventory" at bounding box center [84, 261] width 168 height 29
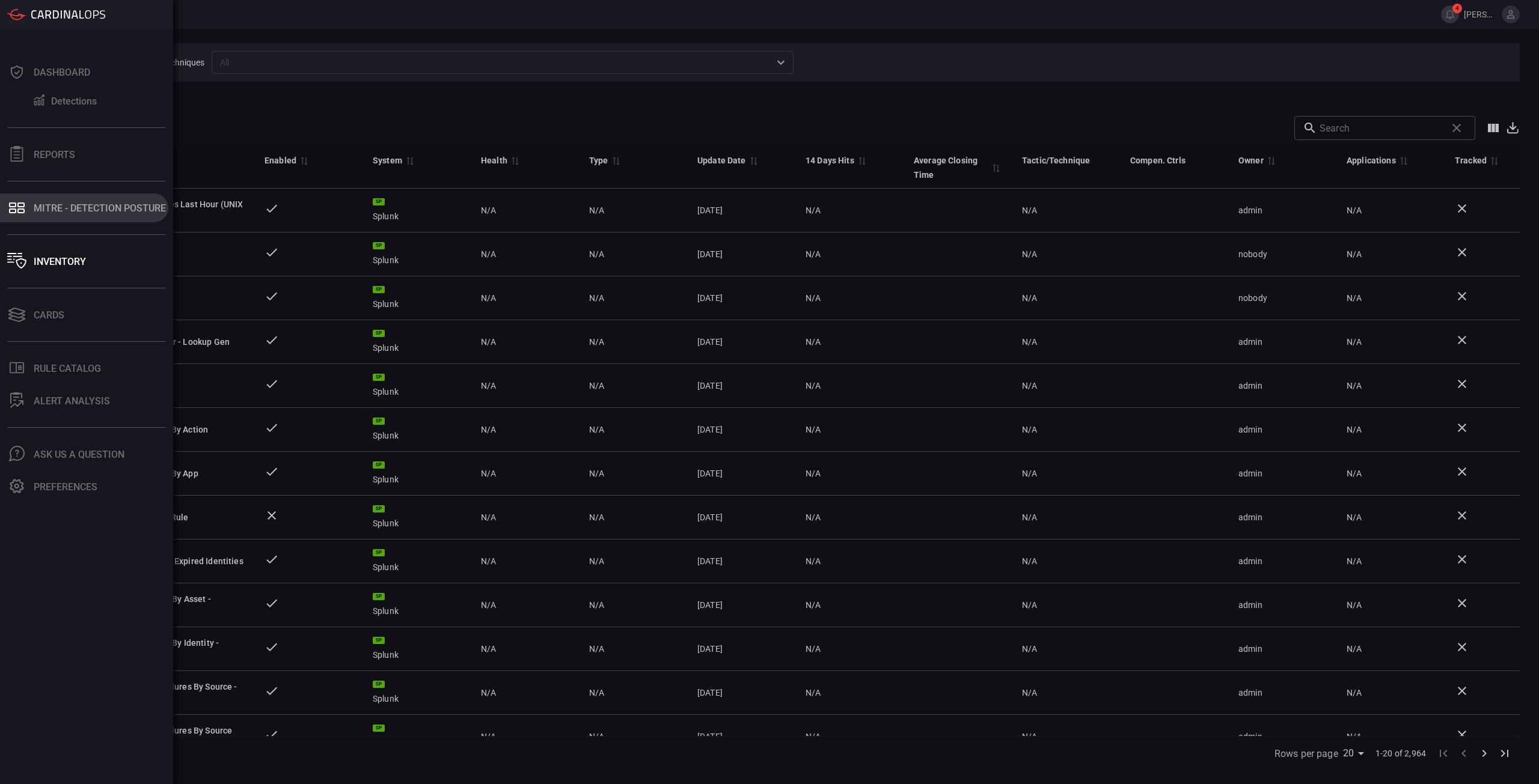
click at [20, 204] on icon at bounding box center [21, 204] width 7 height 4
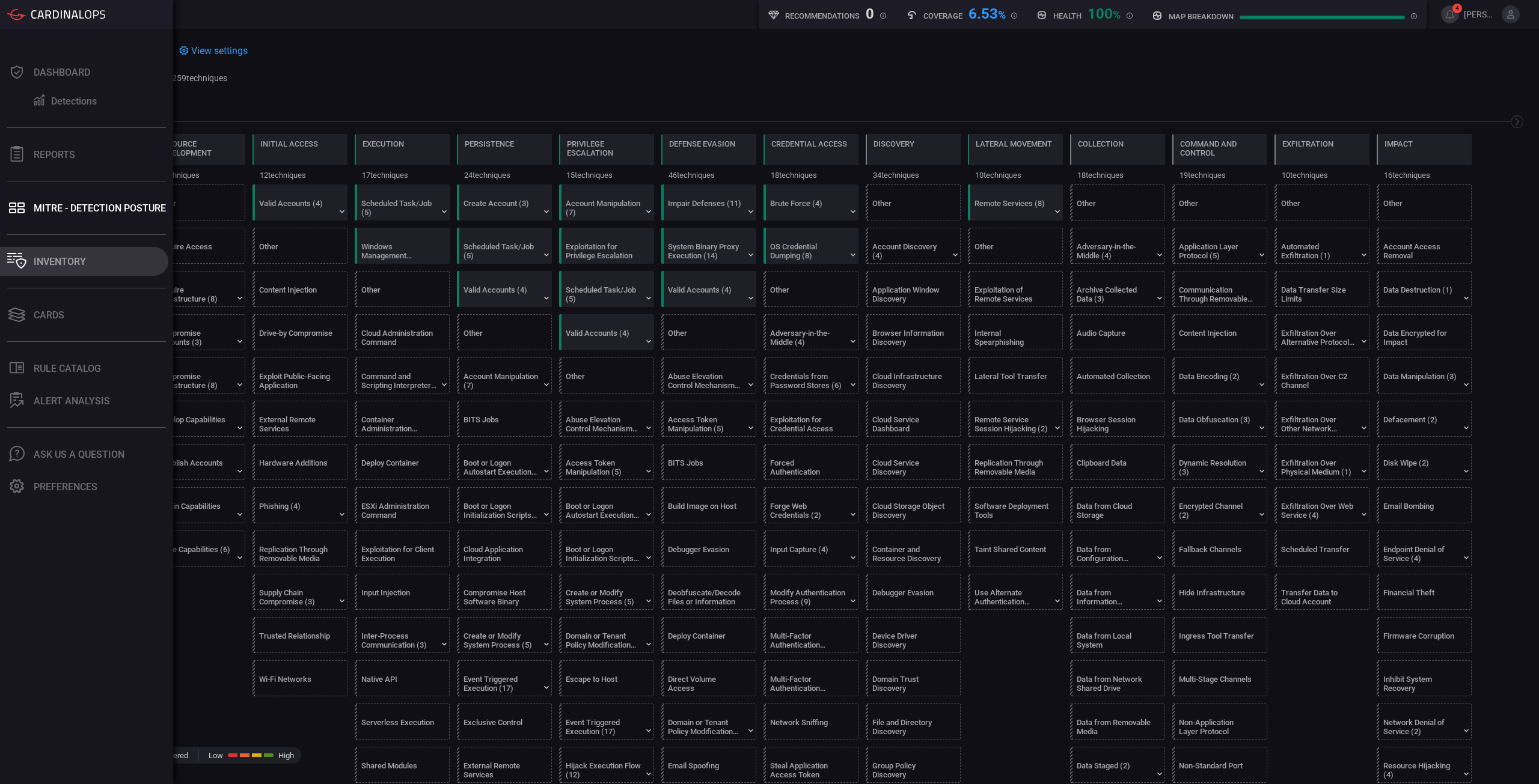
click at [84, 265] on div "Inventory" at bounding box center [59, 261] width 52 height 11
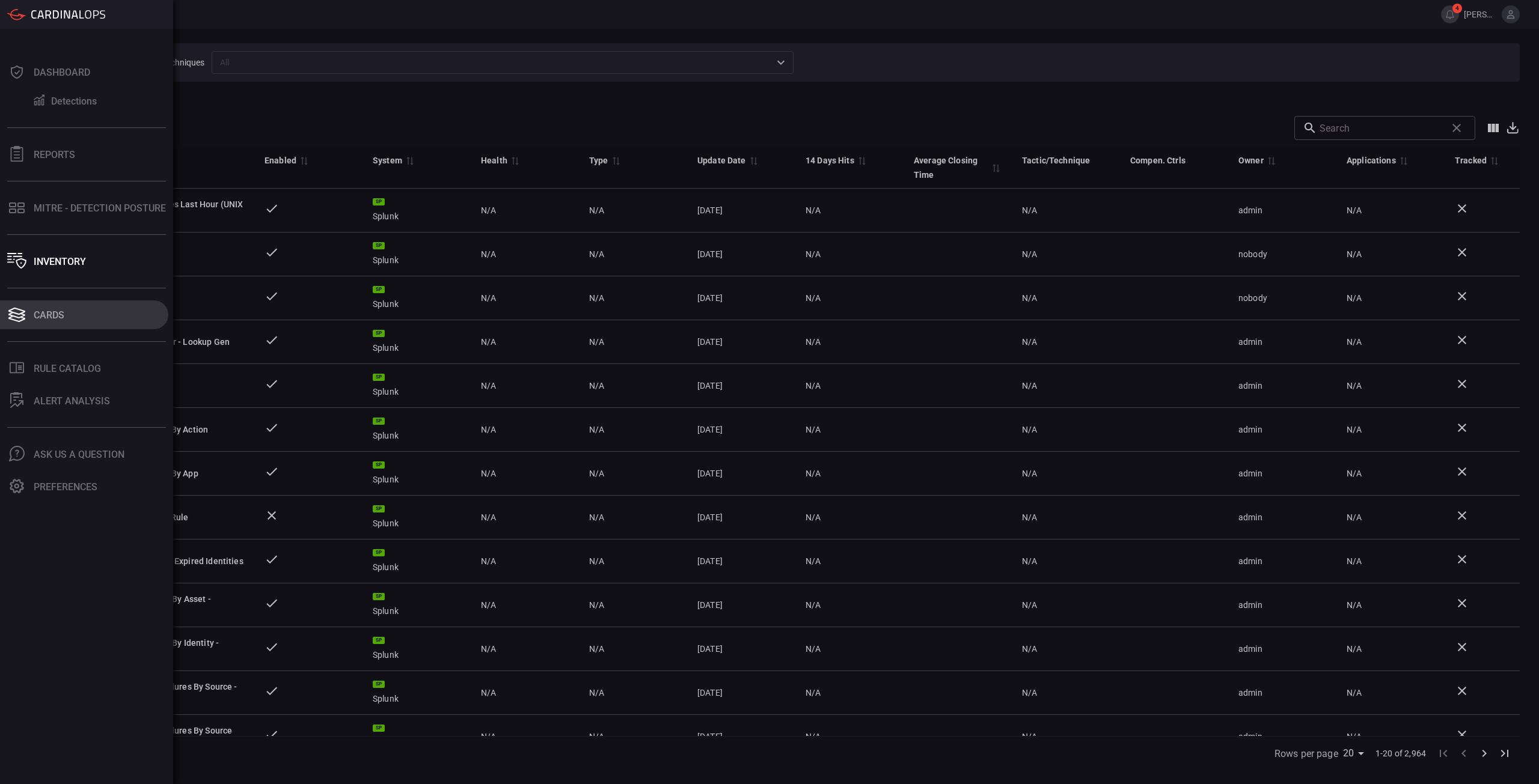
click at [52, 318] on div "Cards" at bounding box center [48, 314] width 30 height 11
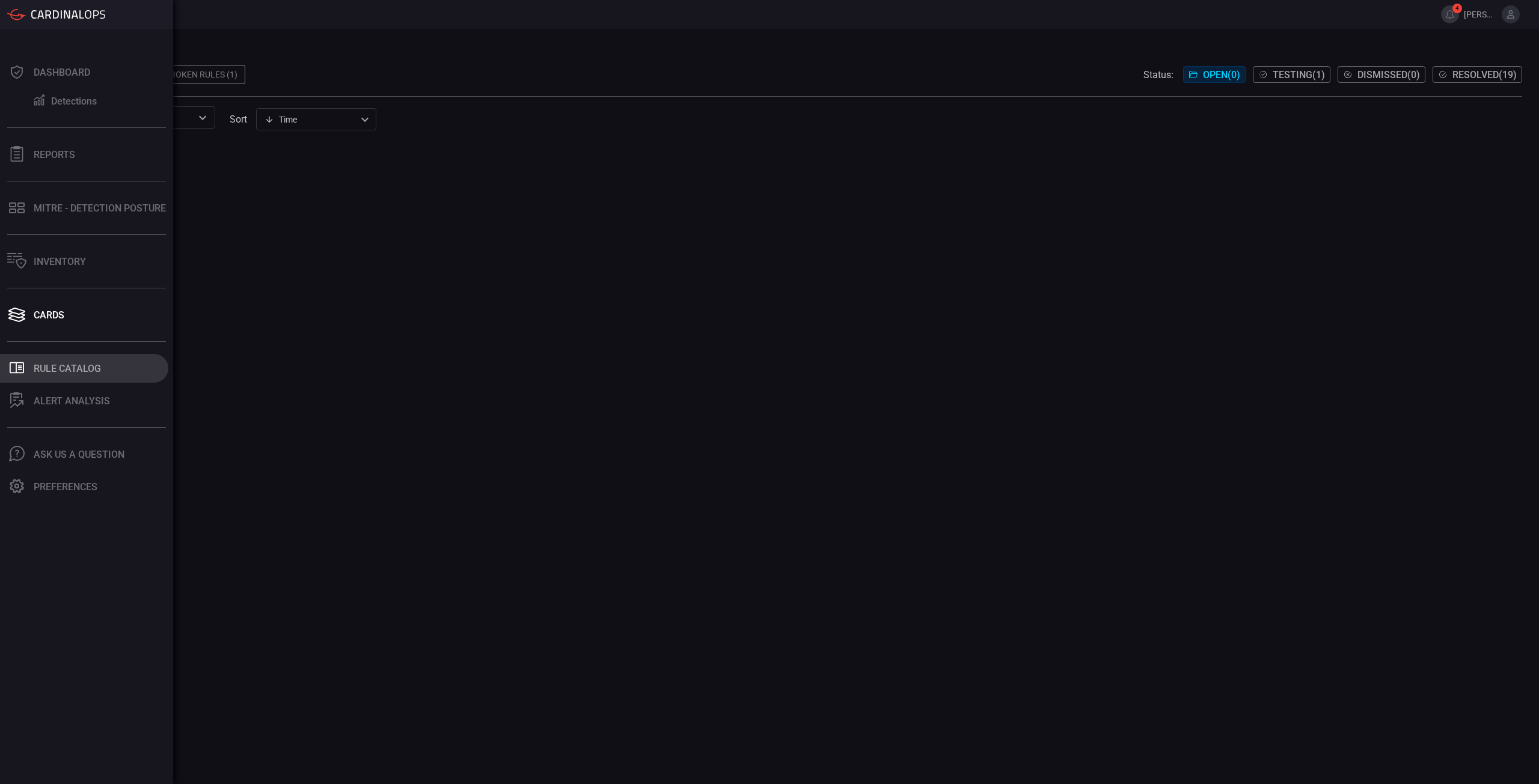
click at [51, 368] on div "Rule Catalog" at bounding box center [67, 368] width 68 height 11
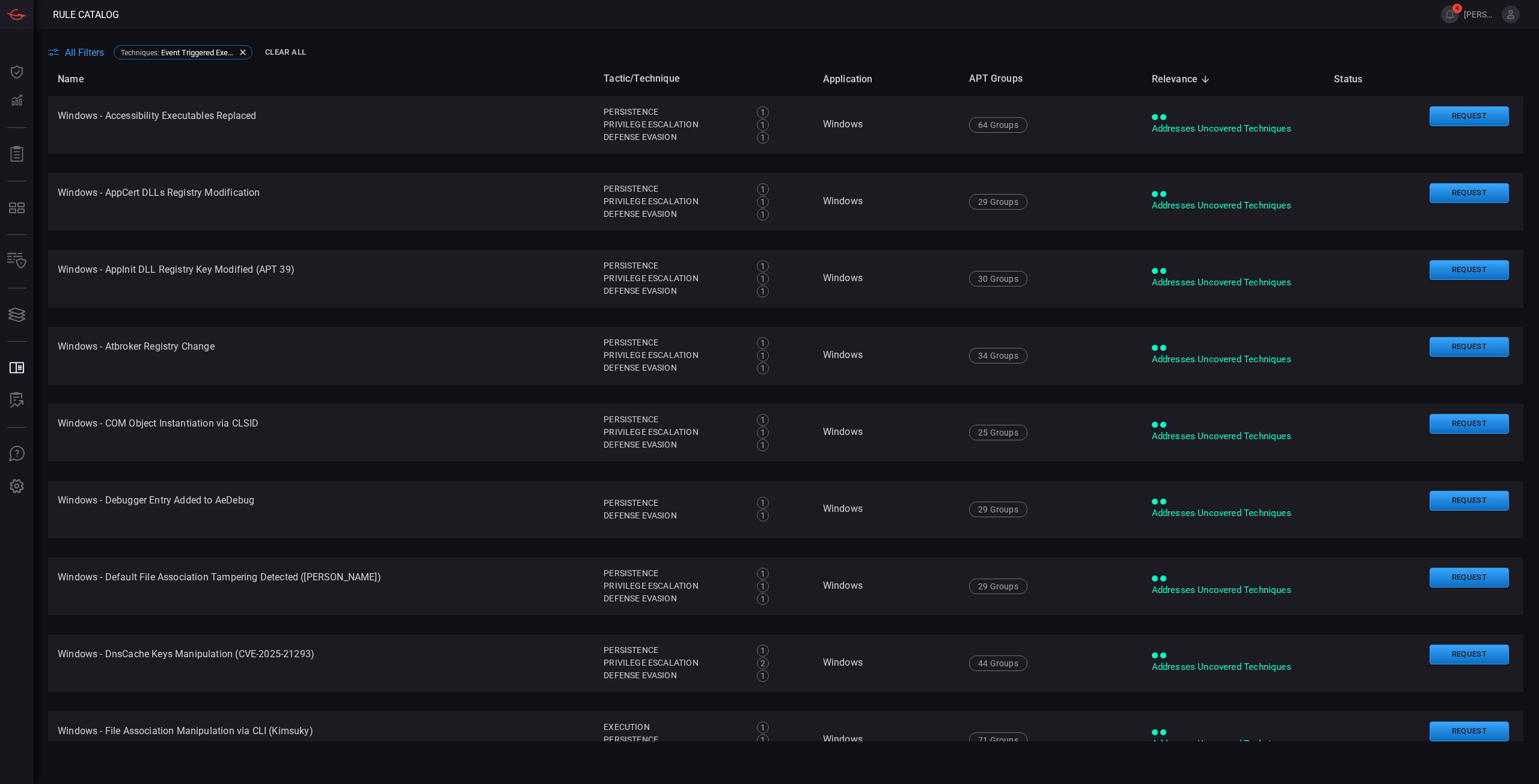
click at [86, 52] on span "All Filters" at bounding box center [84, 52] width 39 height 11
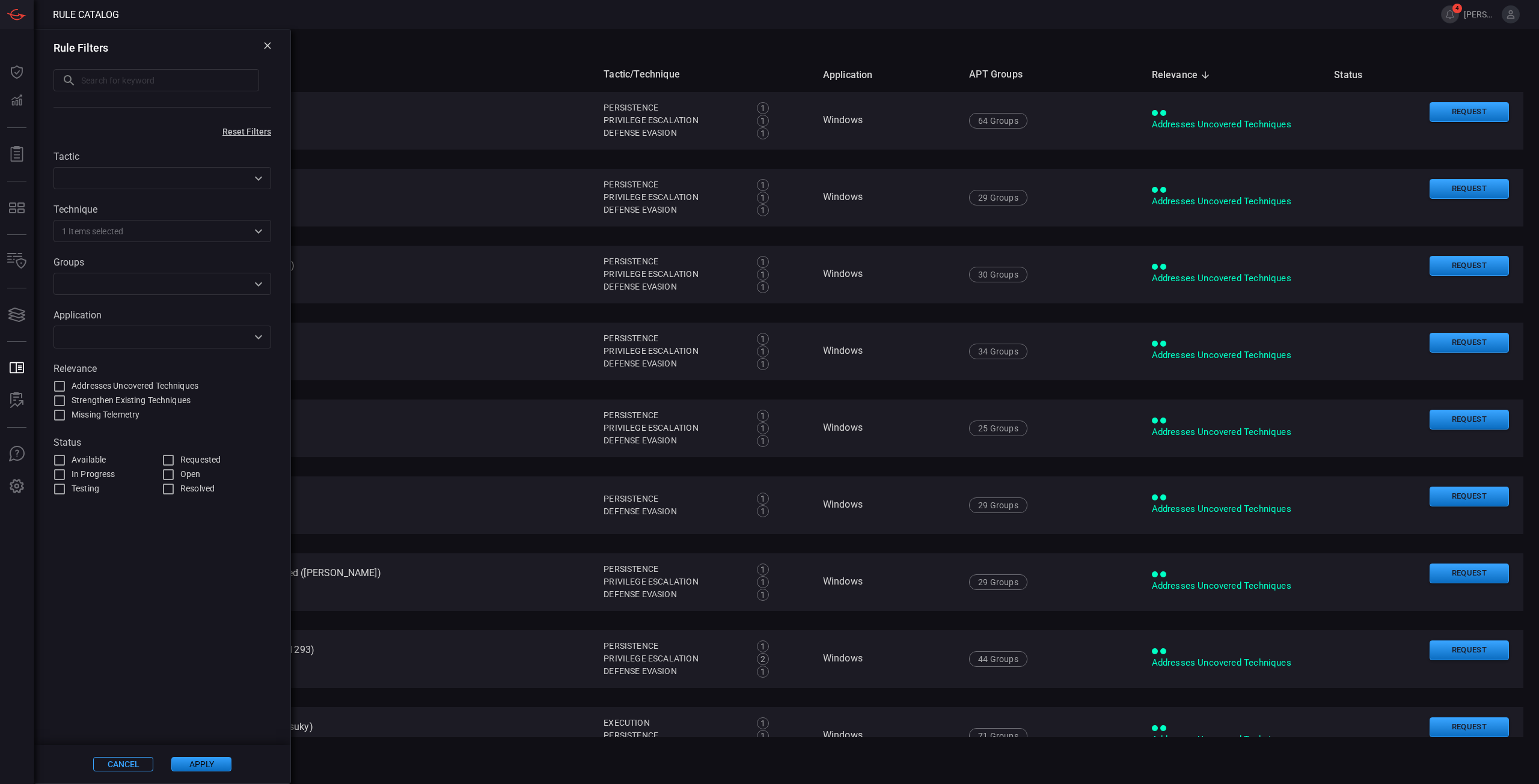
click at [117, 288] on input "text" at bounding box center [152, 284] width 190 height 15
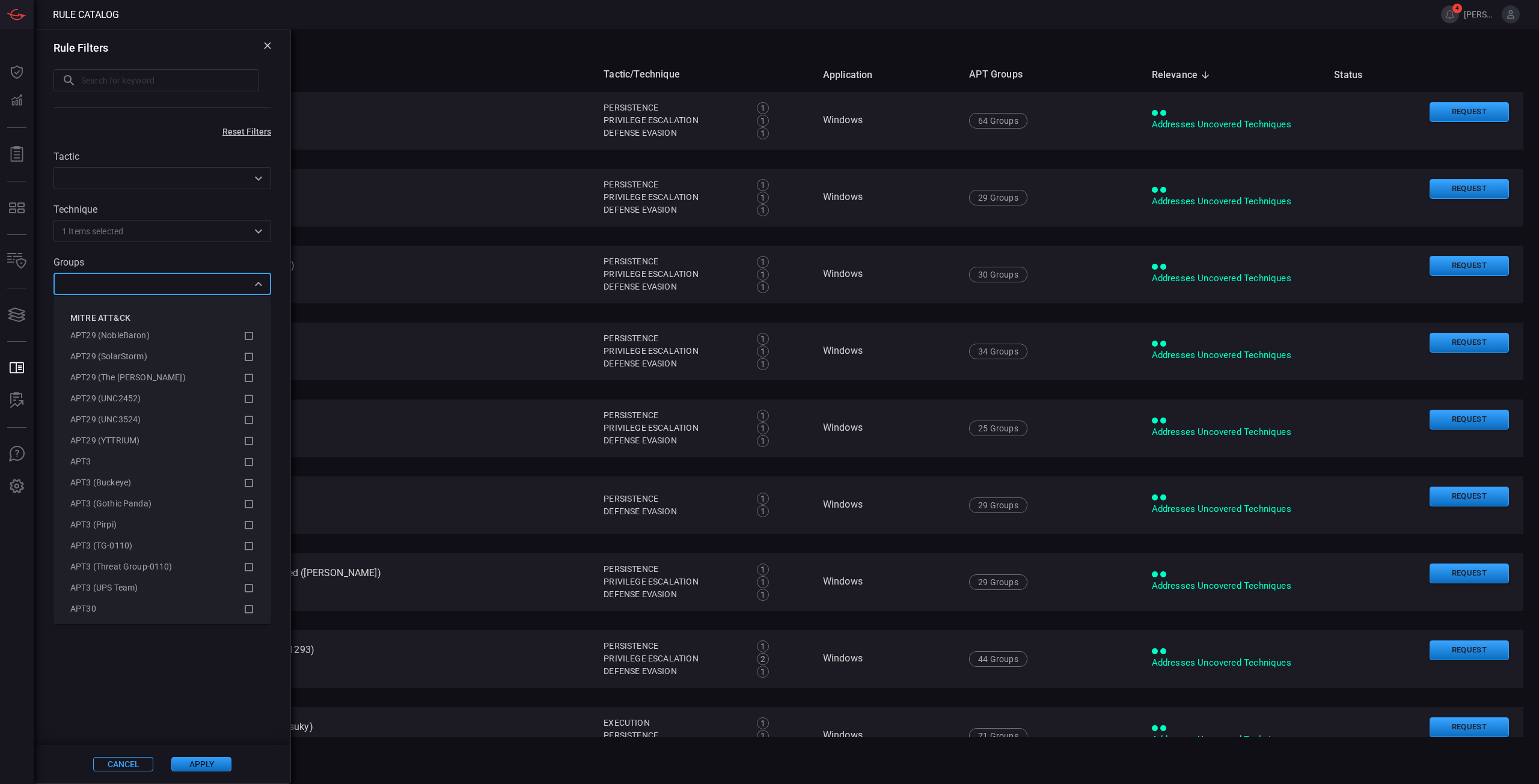
scroll to position [841, 0]
click at [243, 369] on icon at bounding box center [248, 369] width 11 height 14
click at [243, 356] on icon at bounding box center [248, 357] width 11 height 14
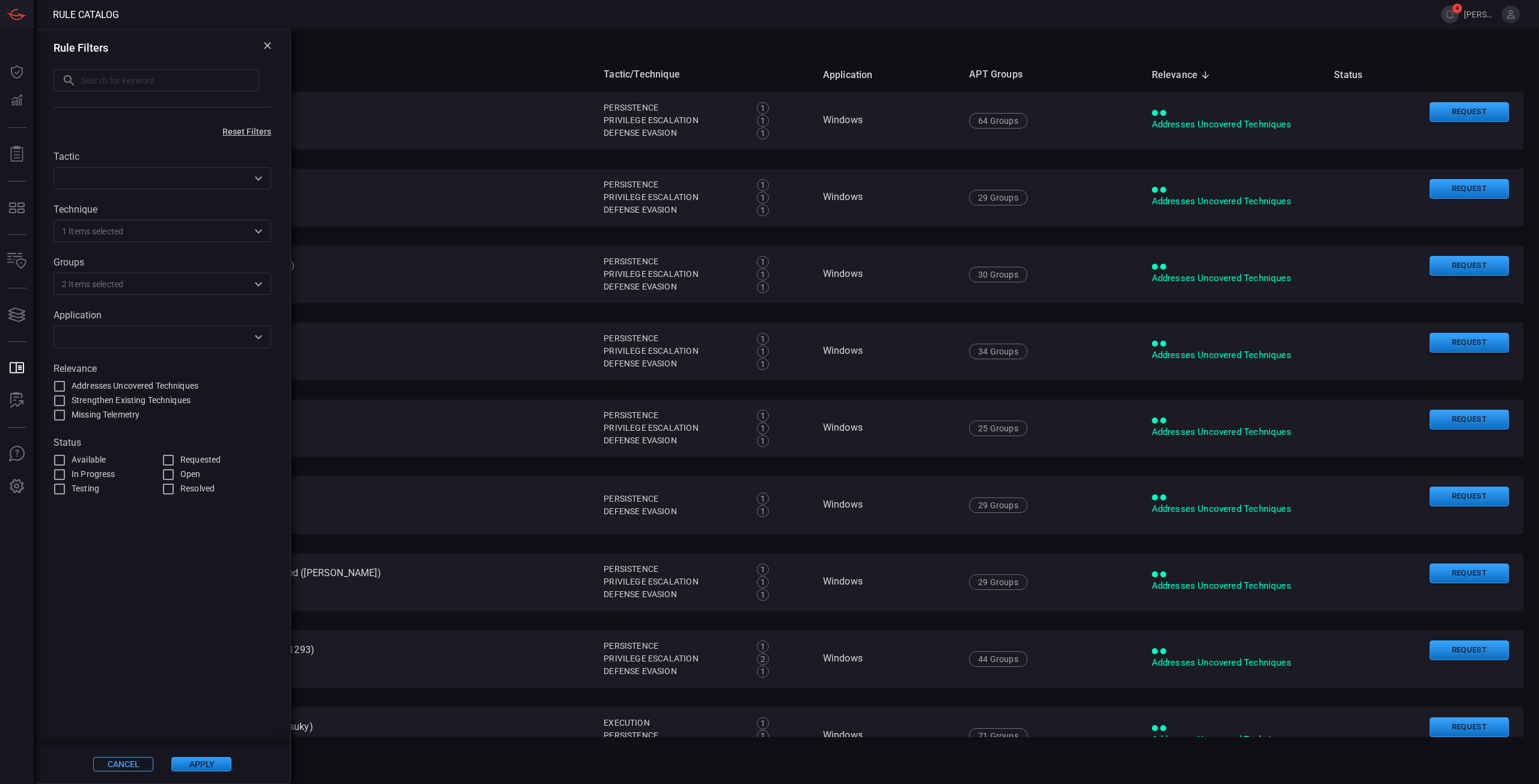
click at [212, 771] on button "Apply" at bounding box center [201, 764] width 60 height 14
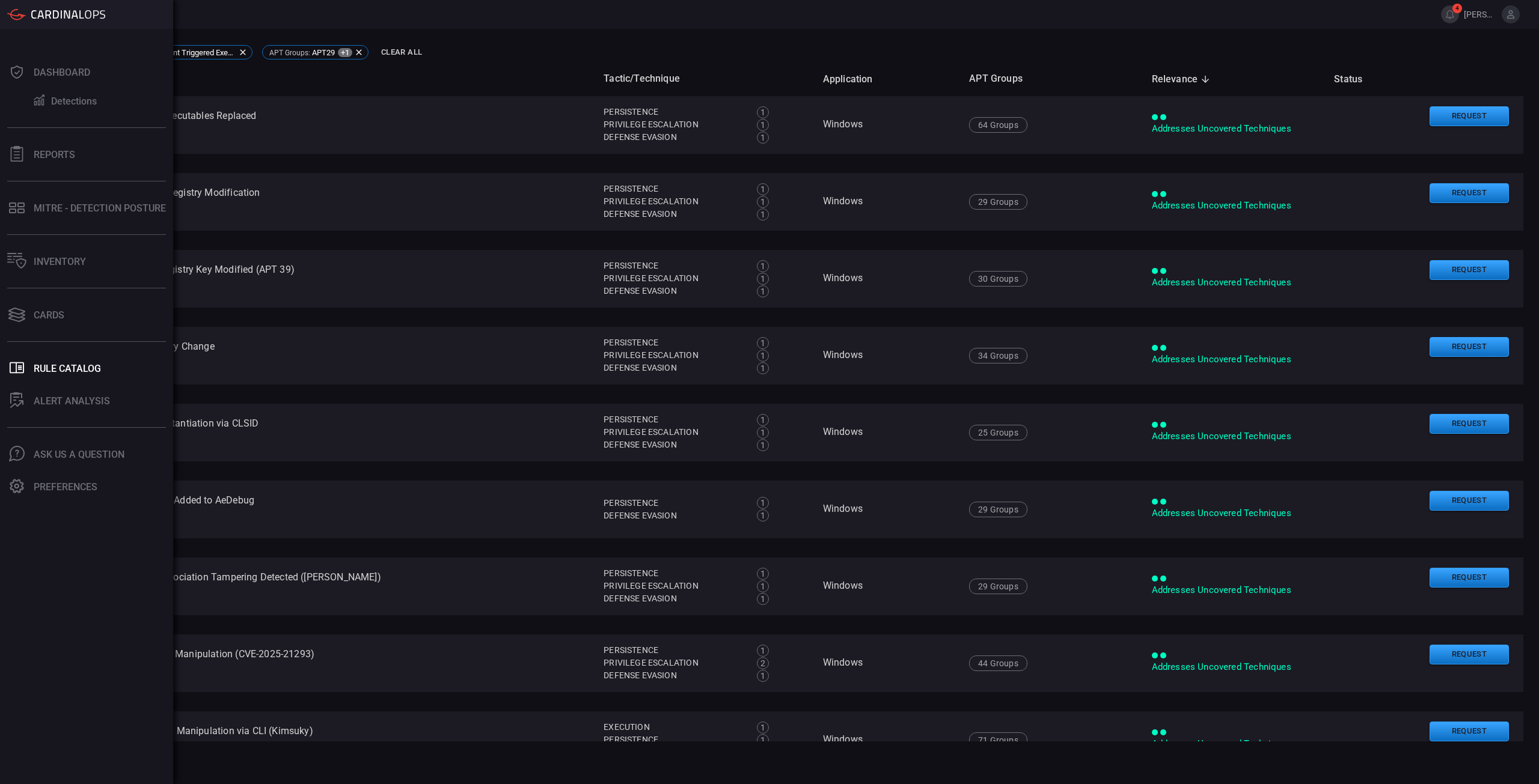
click at [561, 68] on th "Name" at bounding box center [321, 79] width 546 height 34
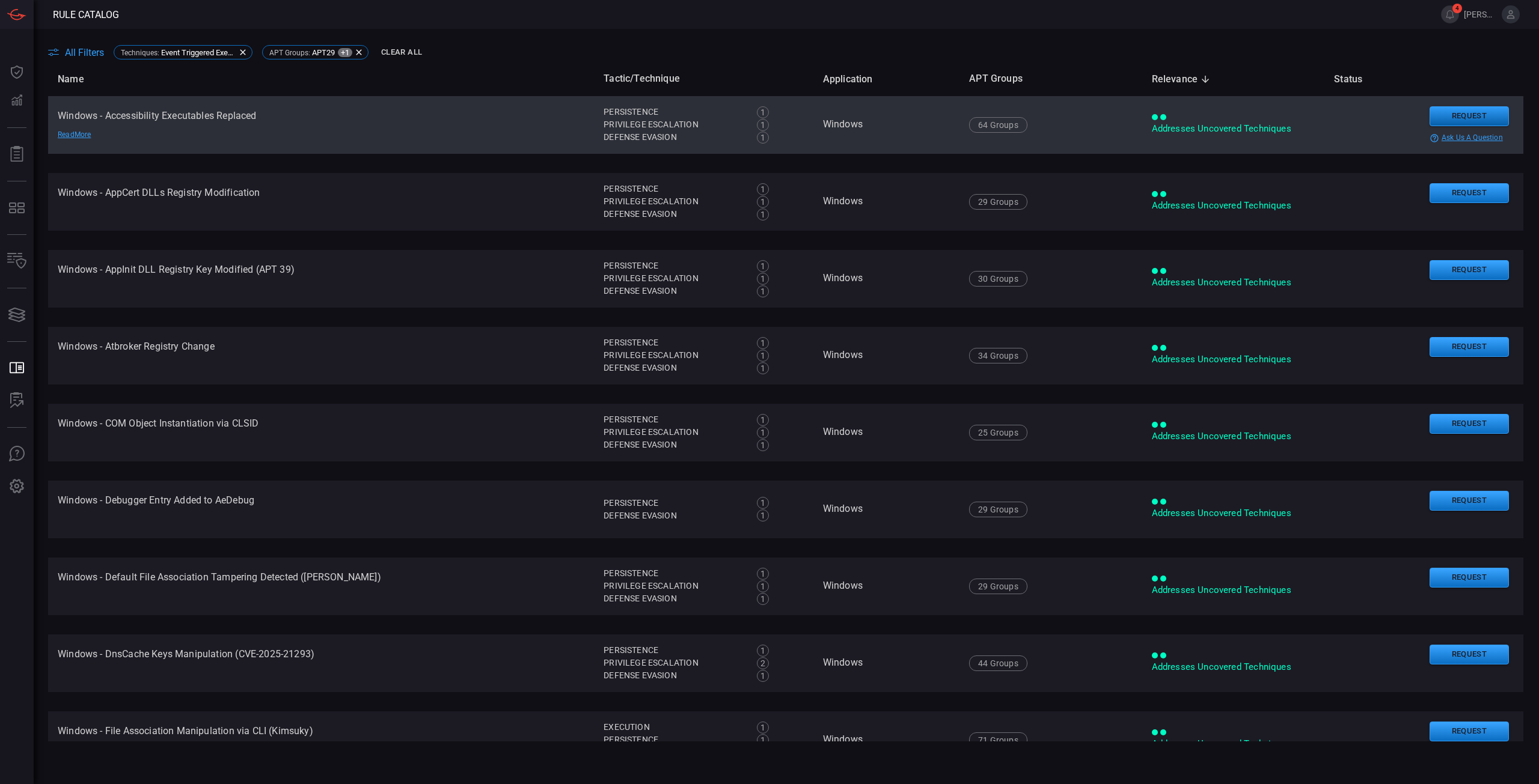
click at [1466, 111] on button "Request" at bounding box center [1469, 116] width 80 height 20
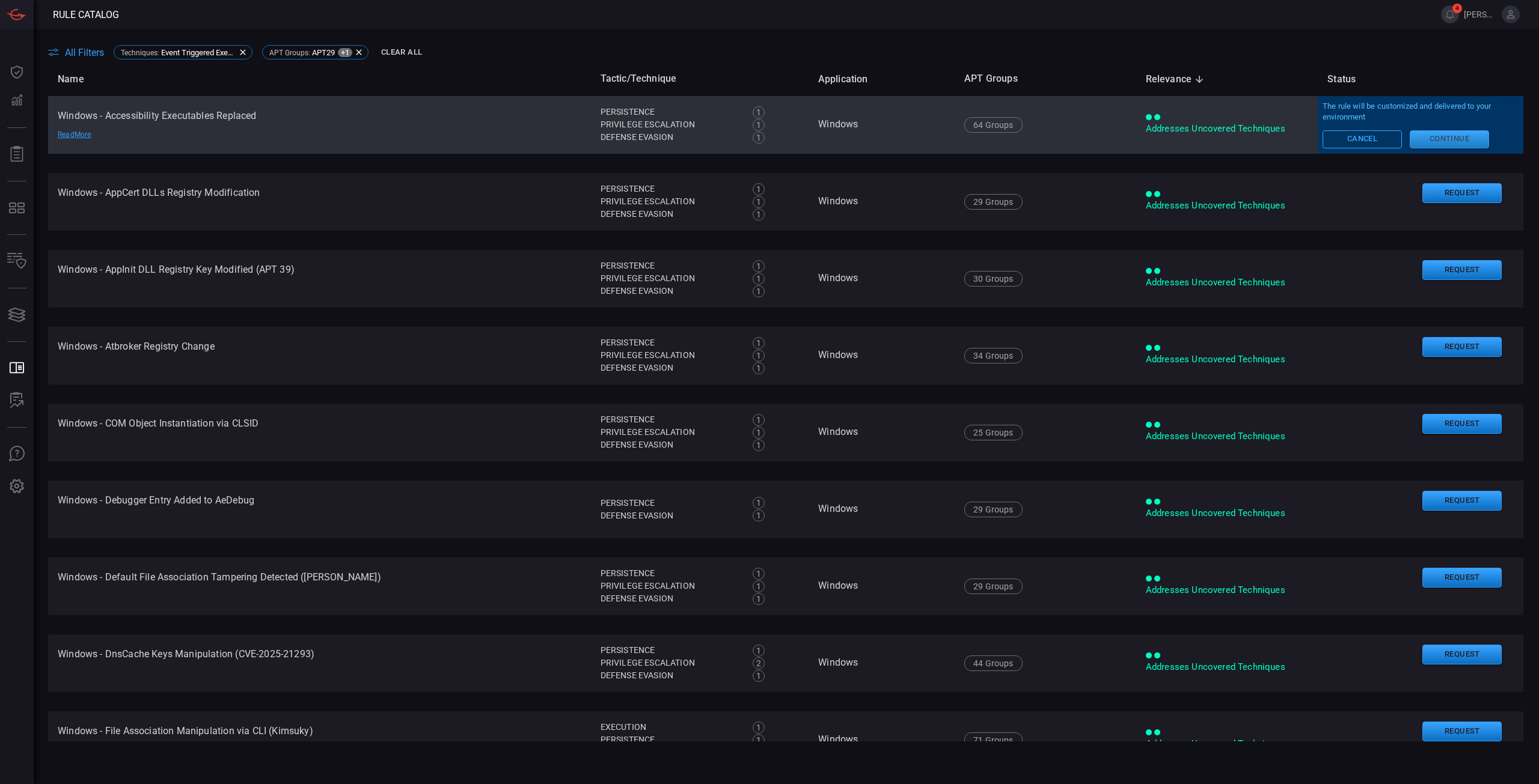
click at [1439, 147] on button "Continue" at bounding box center [1449, 139] width 80 height 18
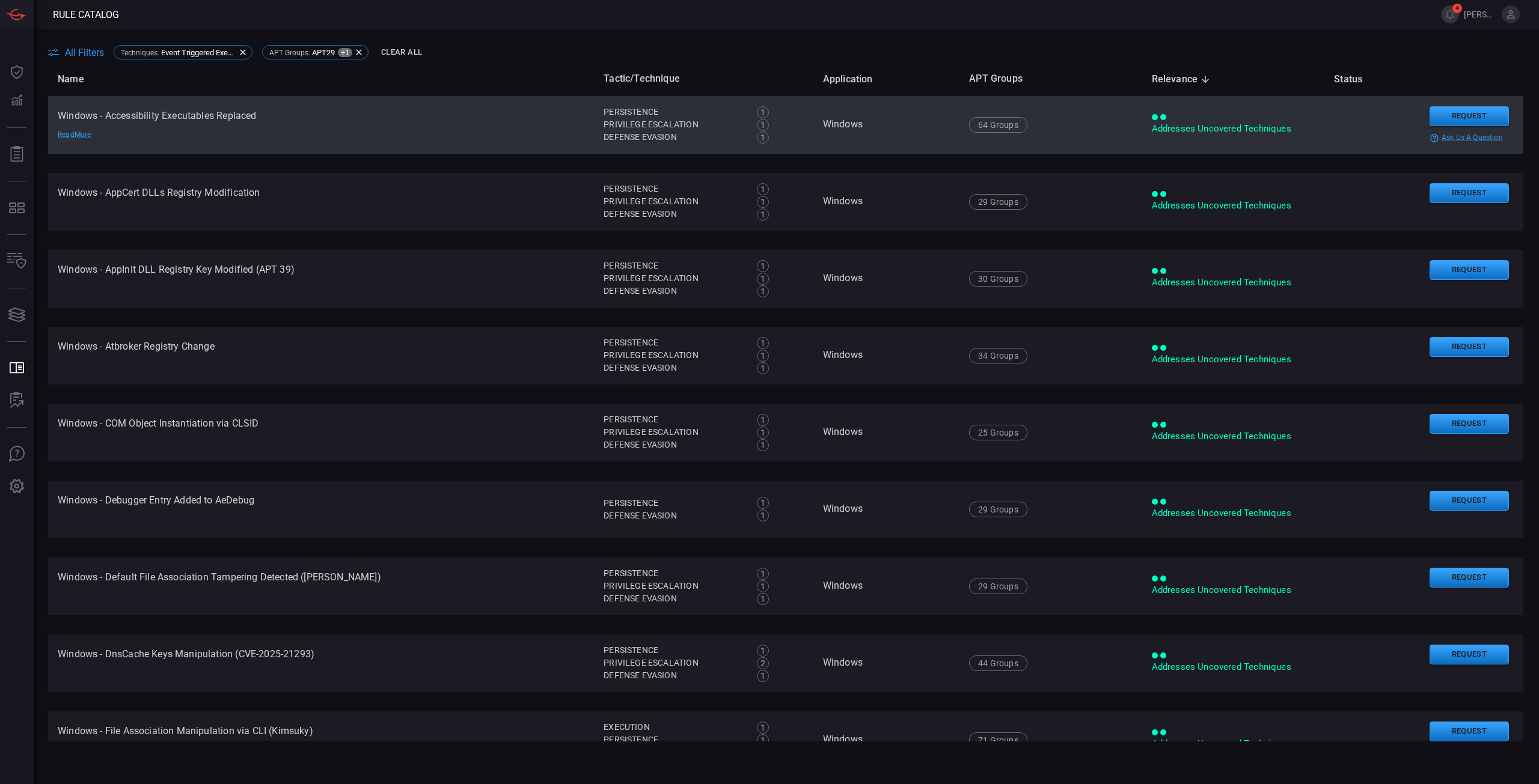
click at [499, 60] on div "All Filters Techniques : Event Triggered Execution APT Groups : APT29 +1 Clear …" at bounding box center [793, 52] width 1491 height 19
